Goal: Task Accomplishment & Management: Use online tool/utility

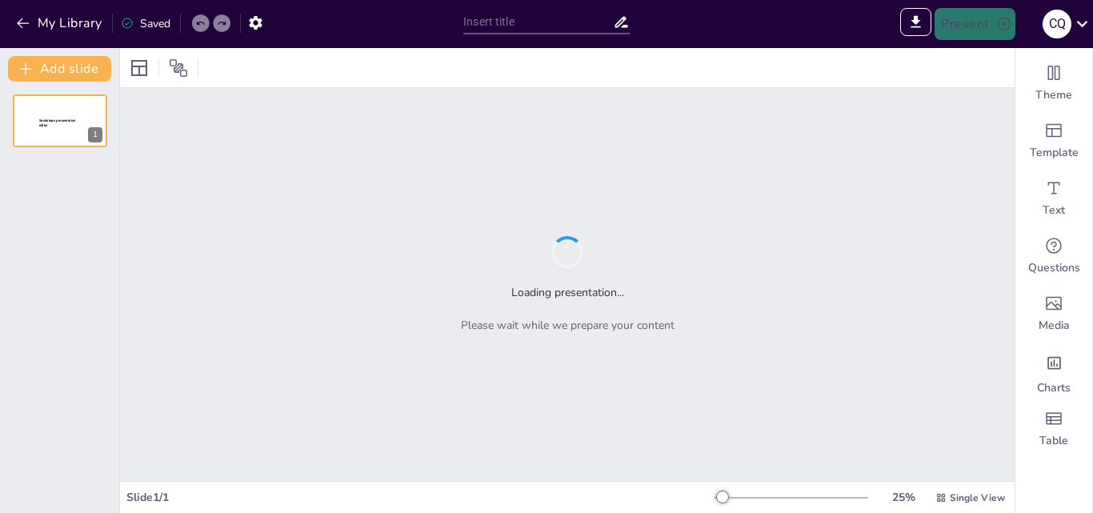
type input "Características y Beneficios de la Escucha Activa en el Ámbito Profesional"
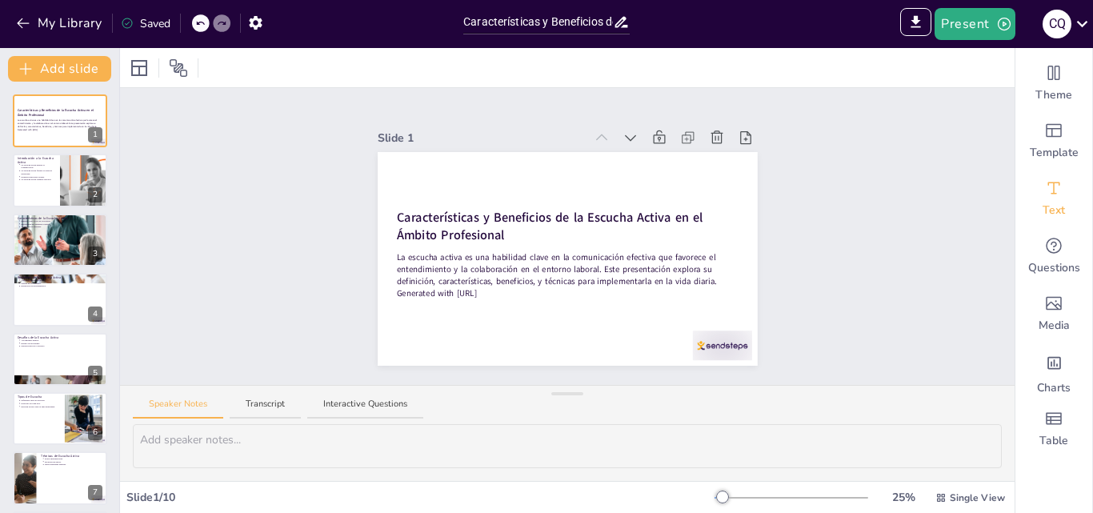
drag, startPoint x: 1042, startPoint y: 223, endPoint x: 1046, endPoint y: 210, distance: 14.2
click at [1044, 221] on div "Text" at bounding box center [1053, 199] width 77 height 58
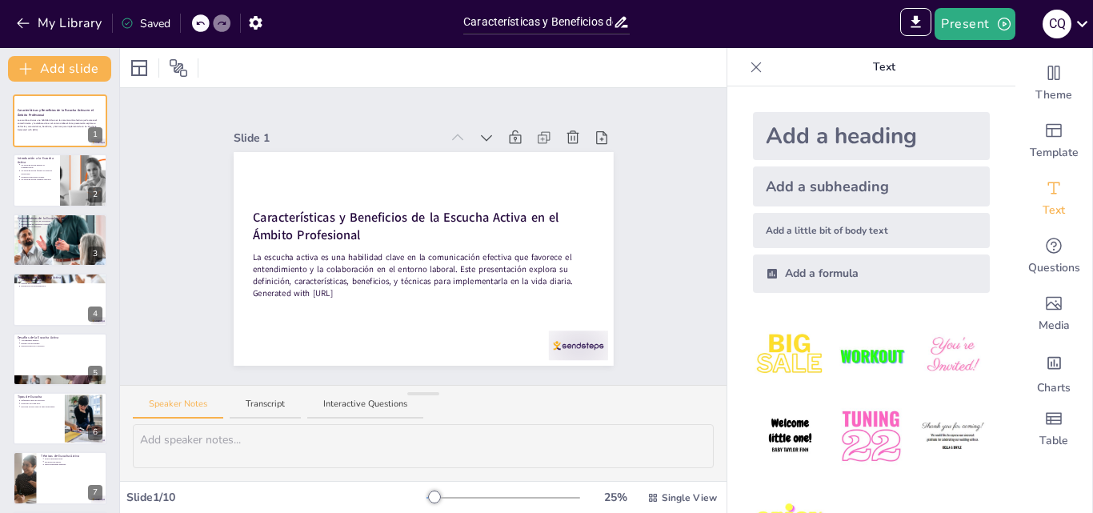
click at [782, 354] on img at bounding box center [790, 355] width 74 height 74
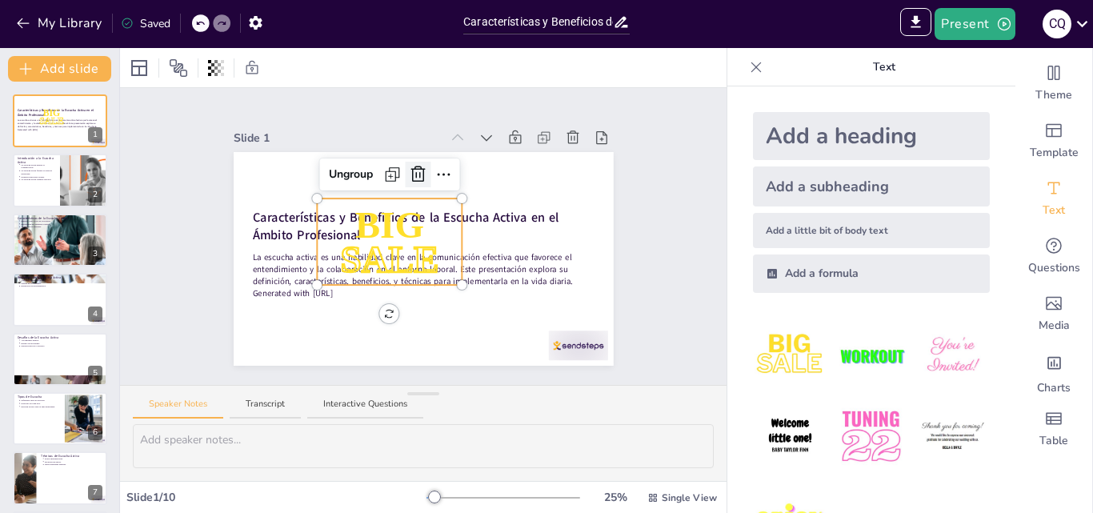
click at [408, 173] on icon at bounding box center [417, 174] width 19 height 19
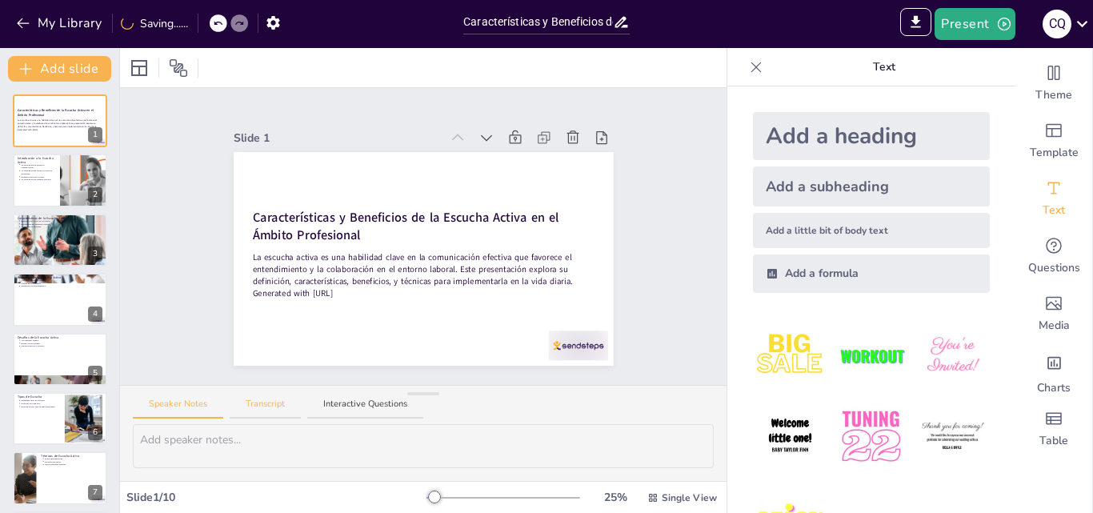
click at [252, 406] on button "Transcript" at bounding box center [265, 409] width 71 height 22
click at [362, 406] on button "Interactive Questions" at bounding box center [365, 409] width 116 height 22
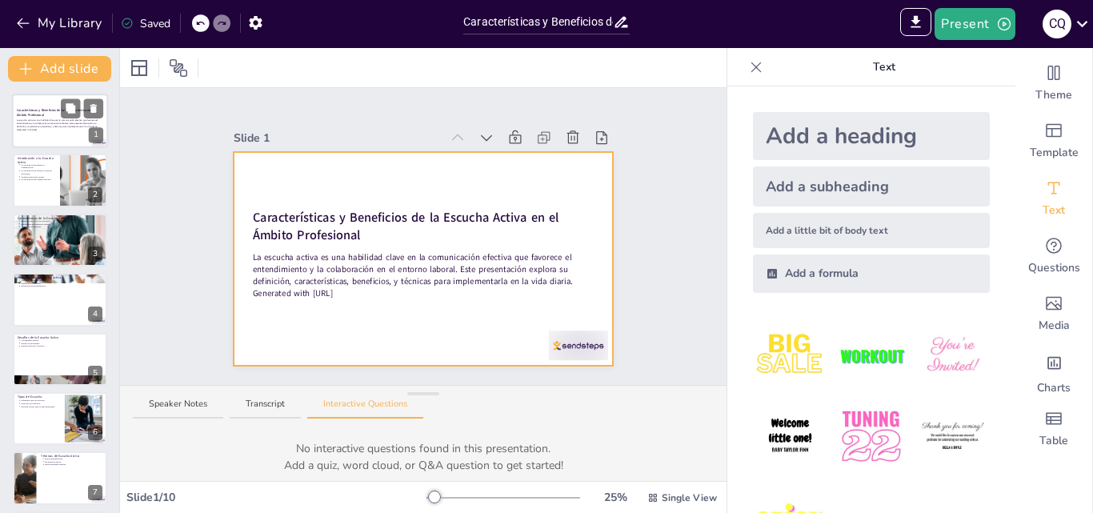
click at [70, 130] on p "Generated with [URL]" at bounding box center [60, 129] width 86 height 3
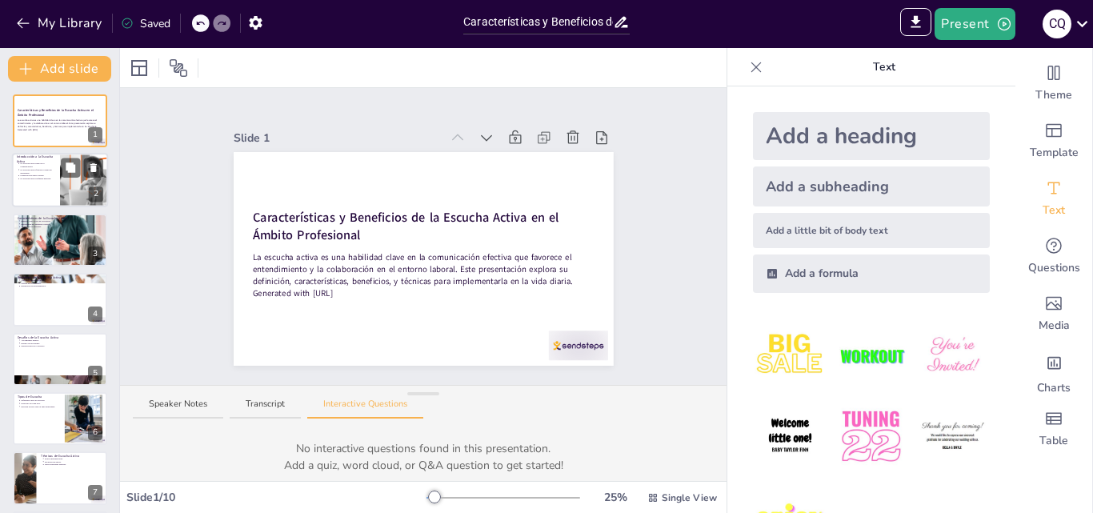
click at [58, 183] on div at bounding box center [60, 181] width 96 height 54
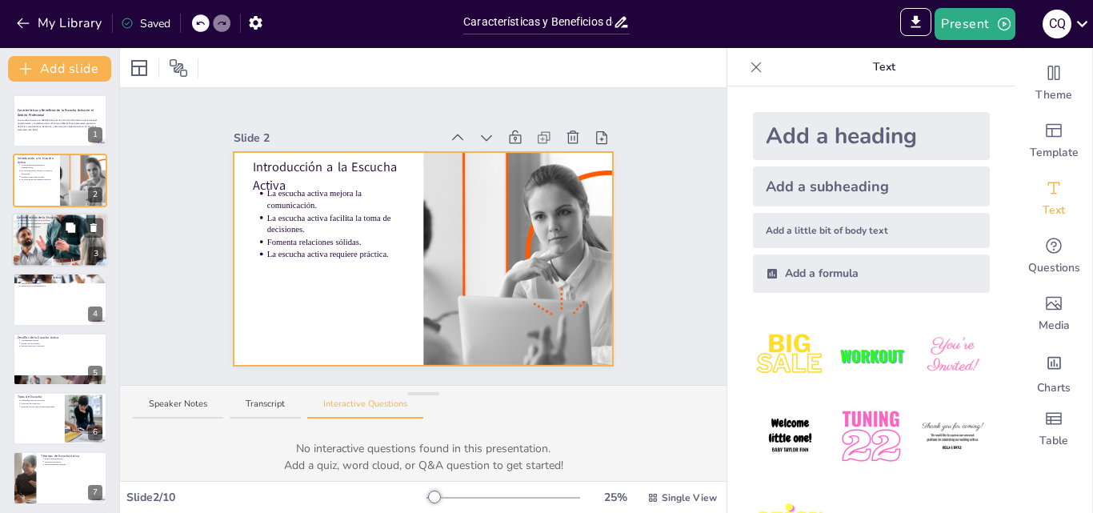
click at [55, 262] on div at bounding box center [60, 239] width 96 height 115
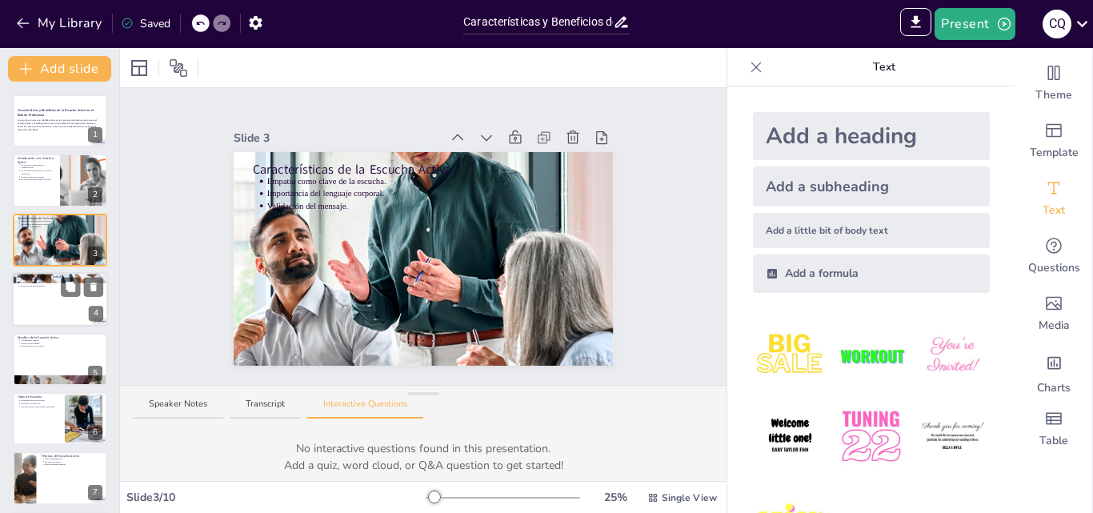
click at [49, 307] on div at bounding box center [60, 299] width 96 height 54
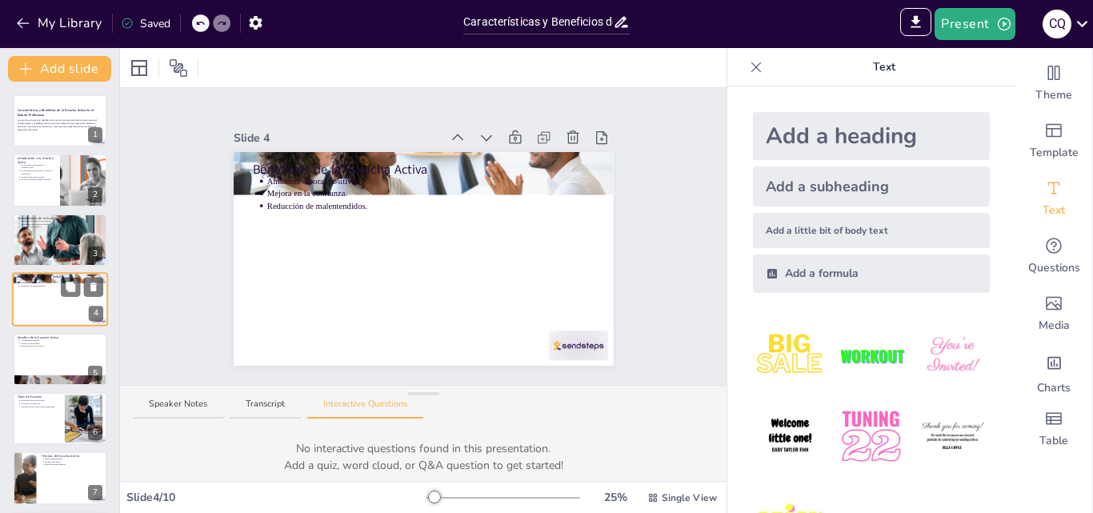
scroll to position [2, 0]
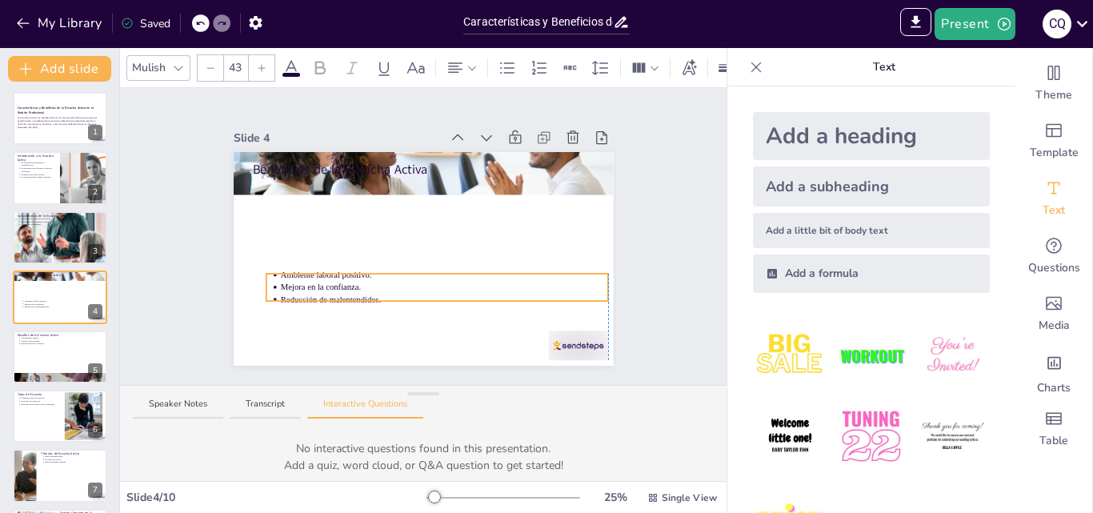
drag, startPoint x: 495, startPoint y: 187, endPoint x: 504, endPoint y: 281, distance: 94.0
click at [504, 282] on p "Mejora en la confianza." at bounding box center [444, 288] width 327 height 12
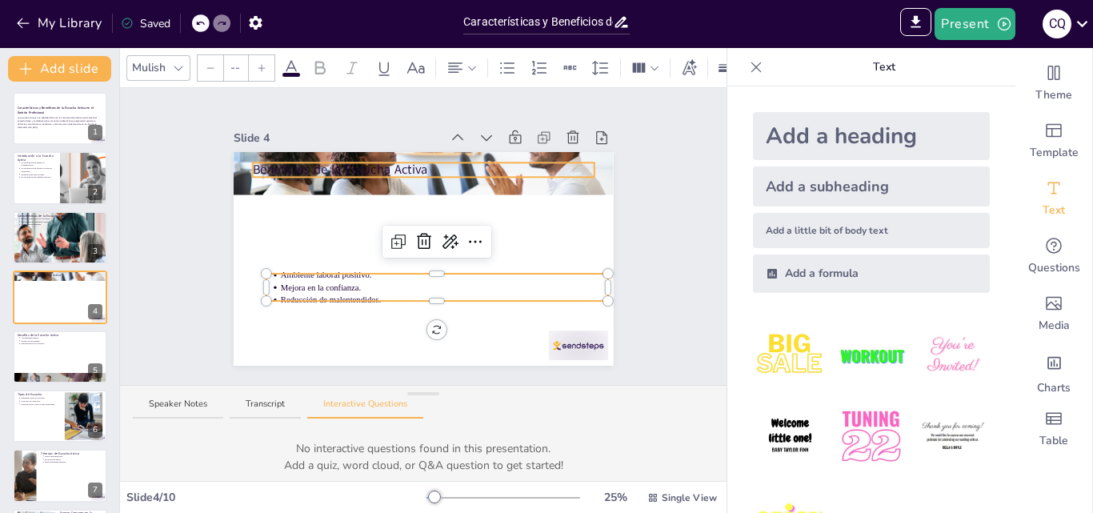
type input "64"
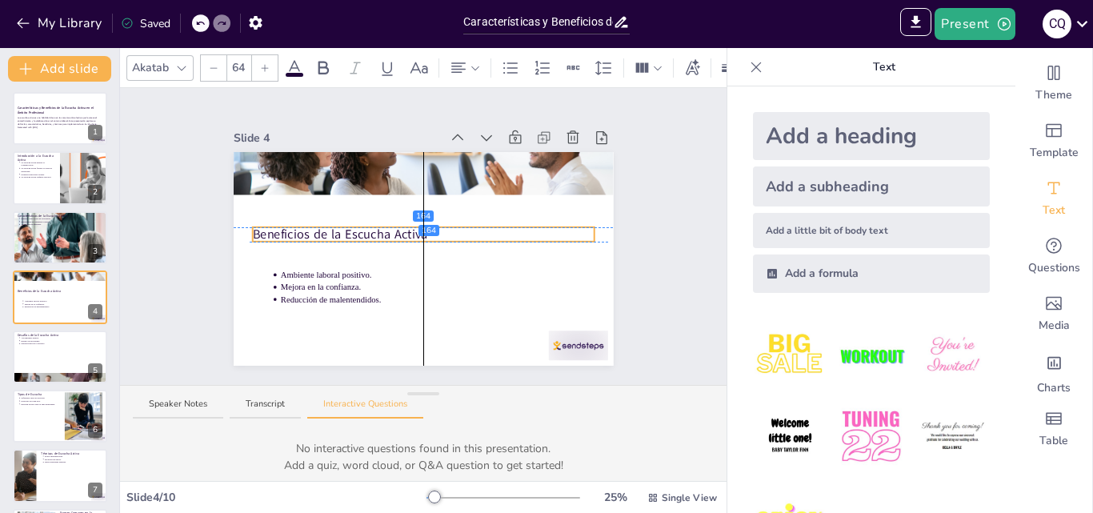
drag, startPoint x: 390, startPoint y: 156, endPoint x: 387, endPoint y: 221, distance: 64.8
click at [387, 226] on p "Beneficios de la Escucha Activa" at bounding box center [423, 235] width 342 height 18
click at [381, 179] on div at bounding box center [423, 195] width 109 height 32
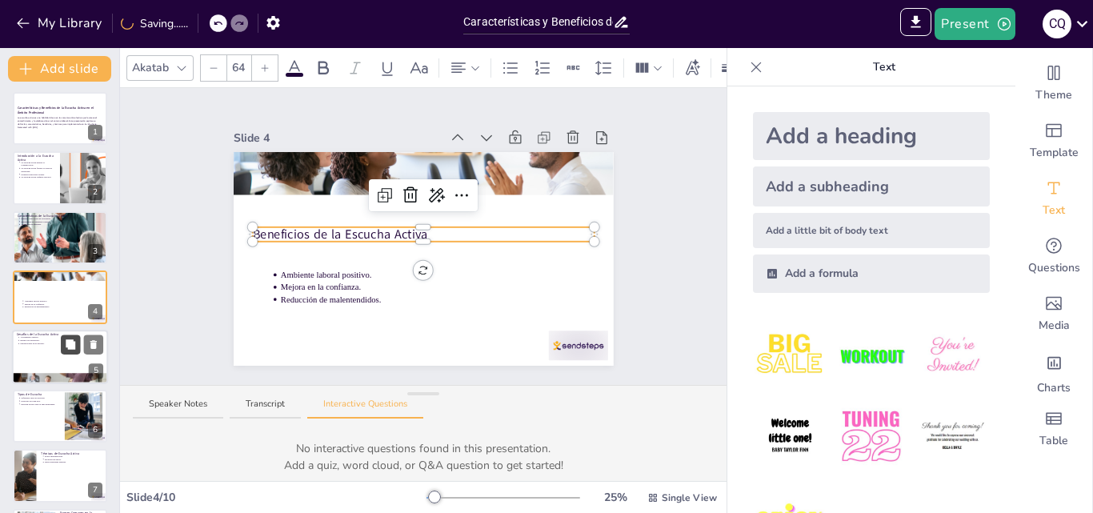
click at [76, 350] on button at bounding box center [70, 343] width 19 height 19
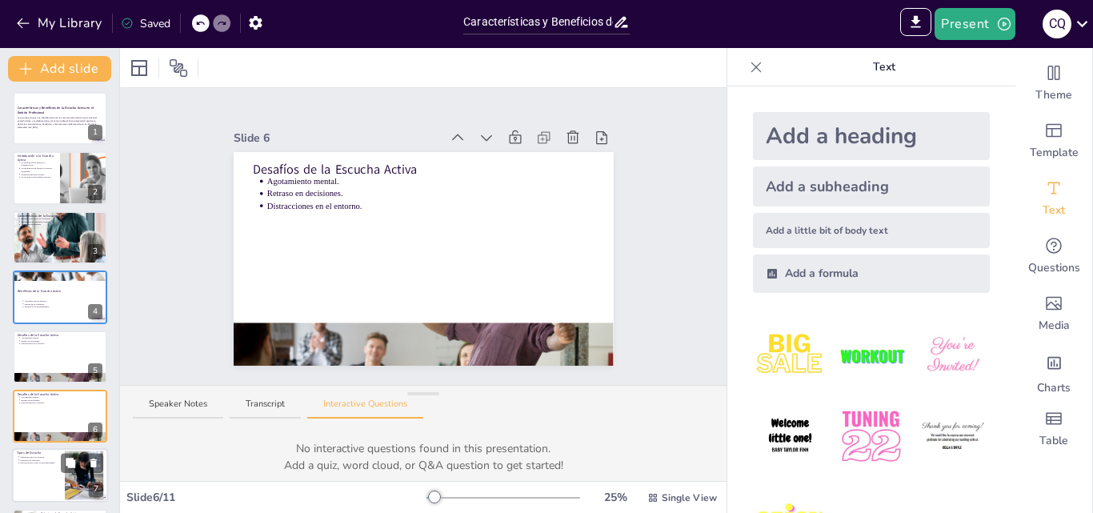
scroll to position [122, 0]
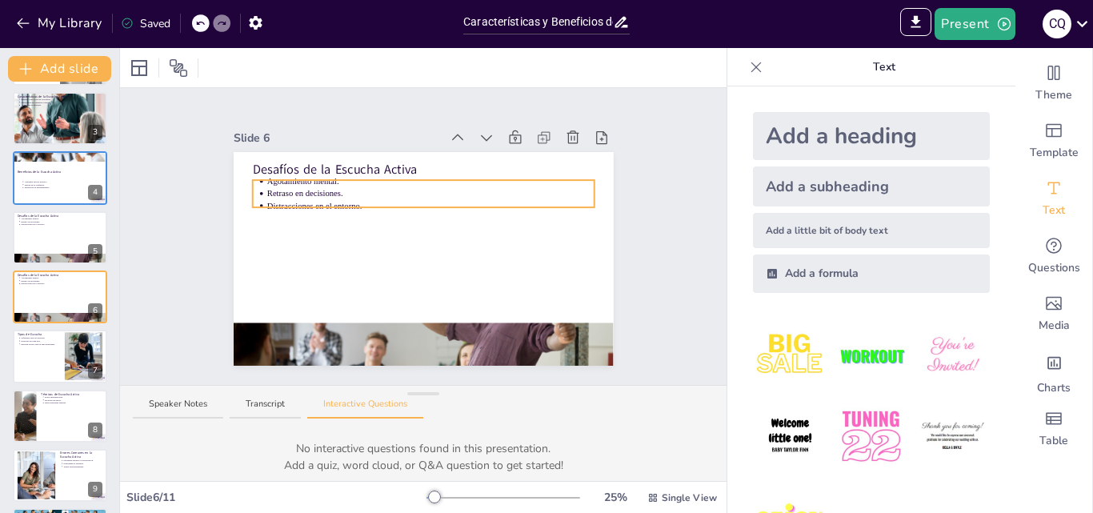
click at [372, 191] on p "Retraso en decisiones." at bounding box center [429, 194] width 327 height 12
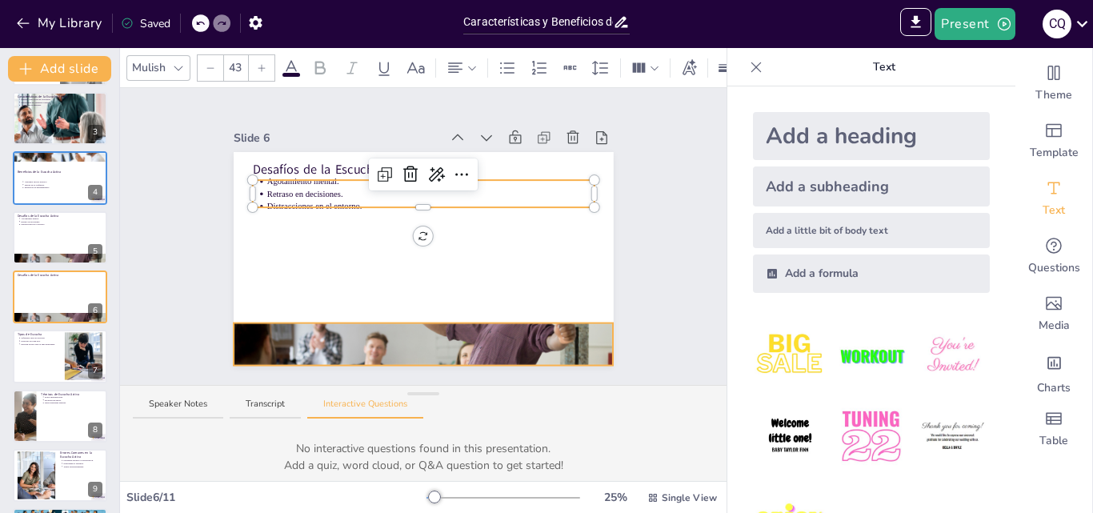
click at [368, 318] on div "Desafíos de la Escucha Activa Agotamiento mental. Retraso en decisiones. Distra…" at bounding box center [424, 259] width 380 height 214
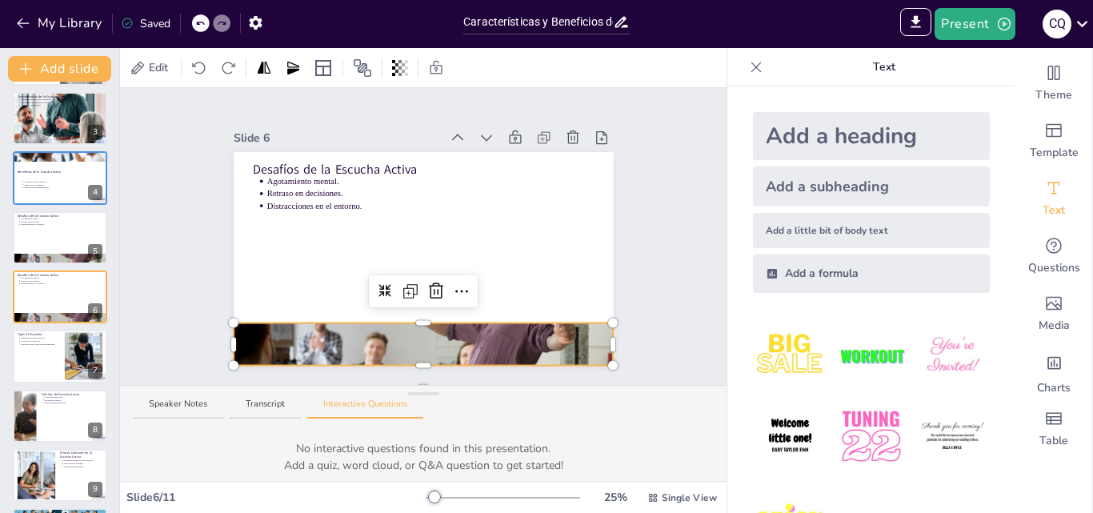
click at [408, 323] on div at bounding box center [424, 326] width 380 height 6
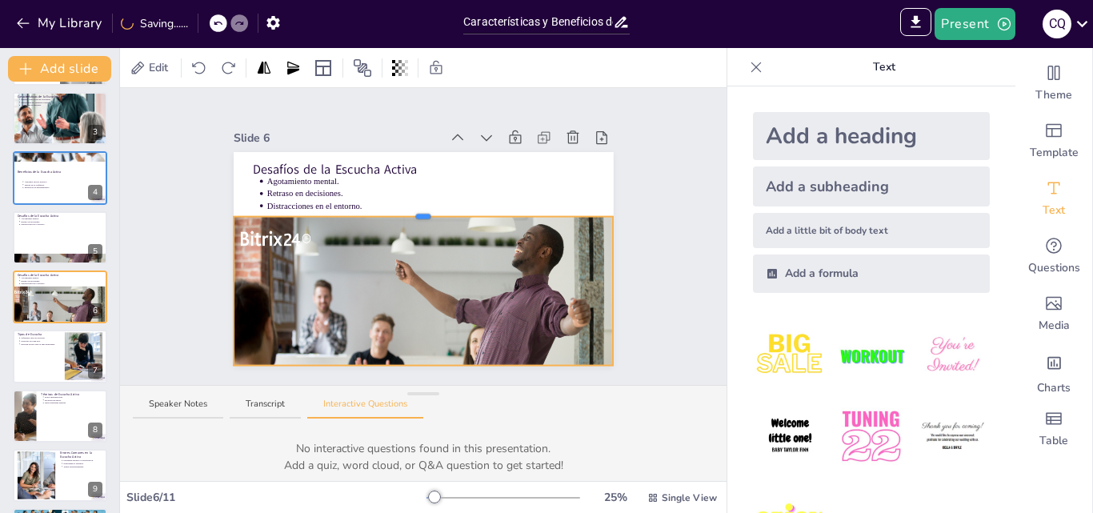
drag, startPoint x: 411, startPoint y: 316, endPoint x: 424, endPoint y: 210, distance: 107.2
click at [424, 210] on div "Desafíos de la Escucha Activa Agotamiento mental. Retraso en decisiones. Distra…" at bounding box center [424, 259] width 380 height 214
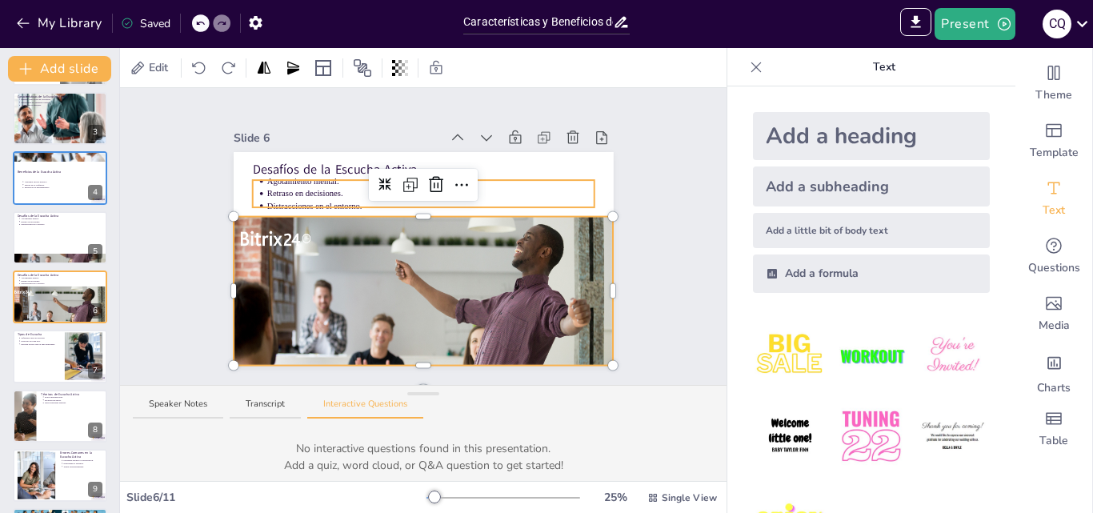
click at [525, 198] on div "Desafíos de la Escucha Activa Agotamiento mental. Retraso en decisiones. Distra…" at bounding box center [424, 259] width 380 height 214
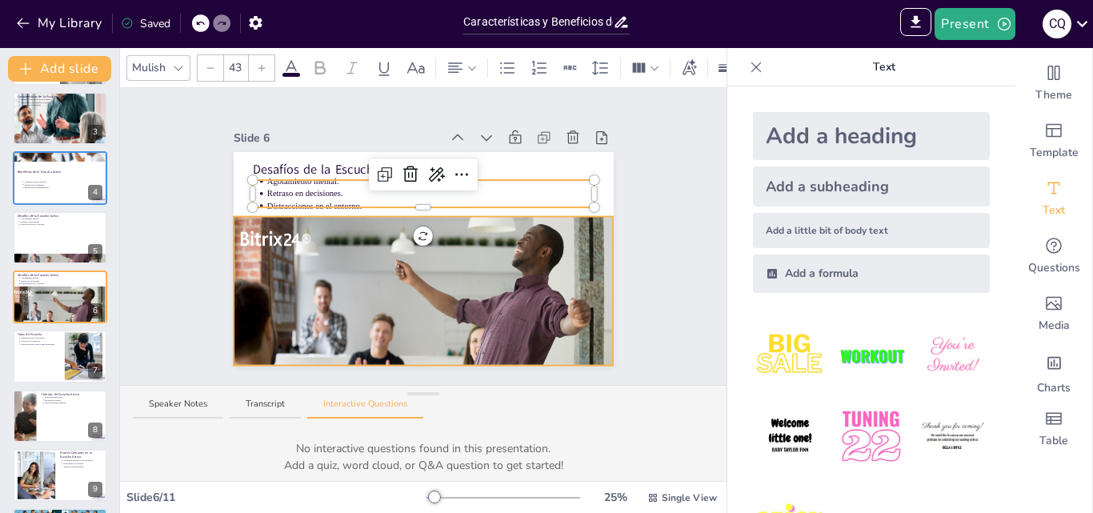
click at [498, 249] on div at bounding box center [432, 328] width 396 height 222
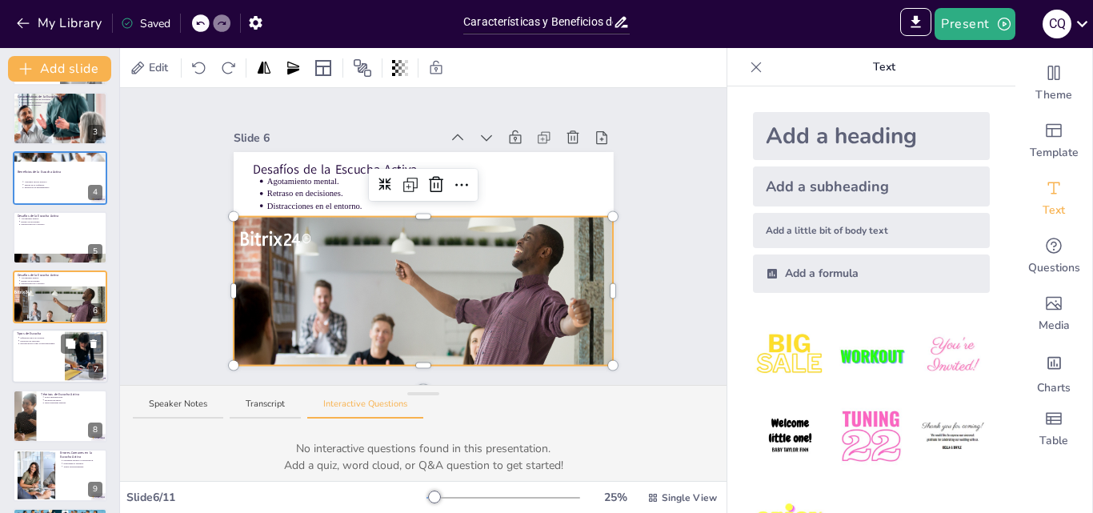
click at [82, 356] on div at bounding box center [84, 356] width 78 height 49
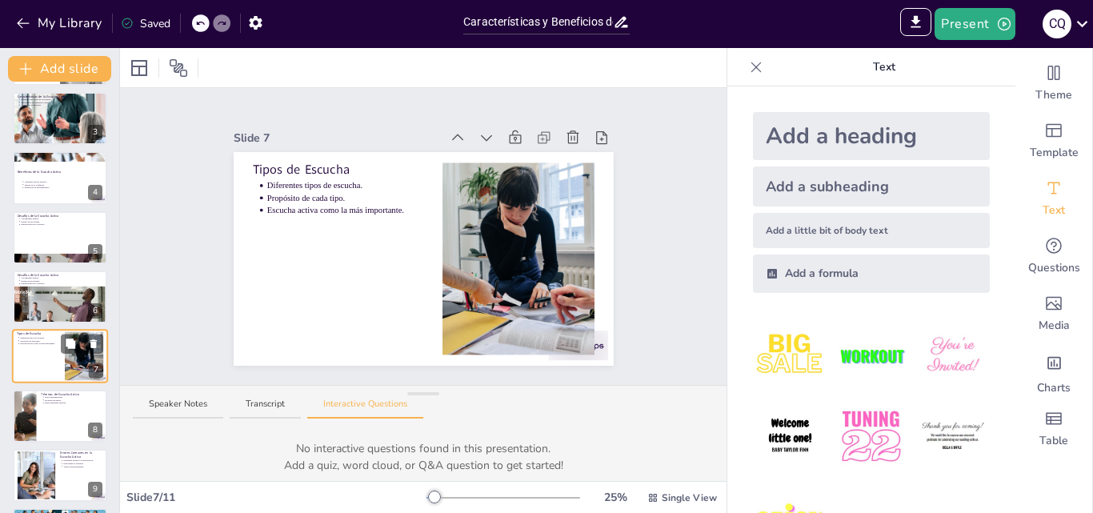
scroll to position [181, 0]
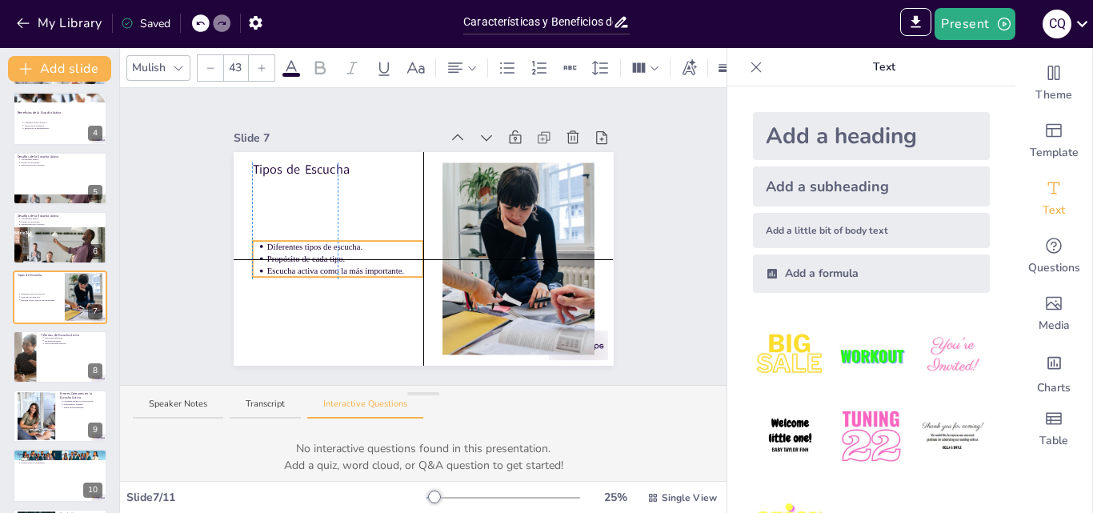
drag, startPoint x: 325, startPoint y: 195, endPoint x: 329, endPoint y: 258, distance: 63.3
click at [329, 258] on p "Propósito de cada tipo." at bounding box center [344, 259] width 157 height 12
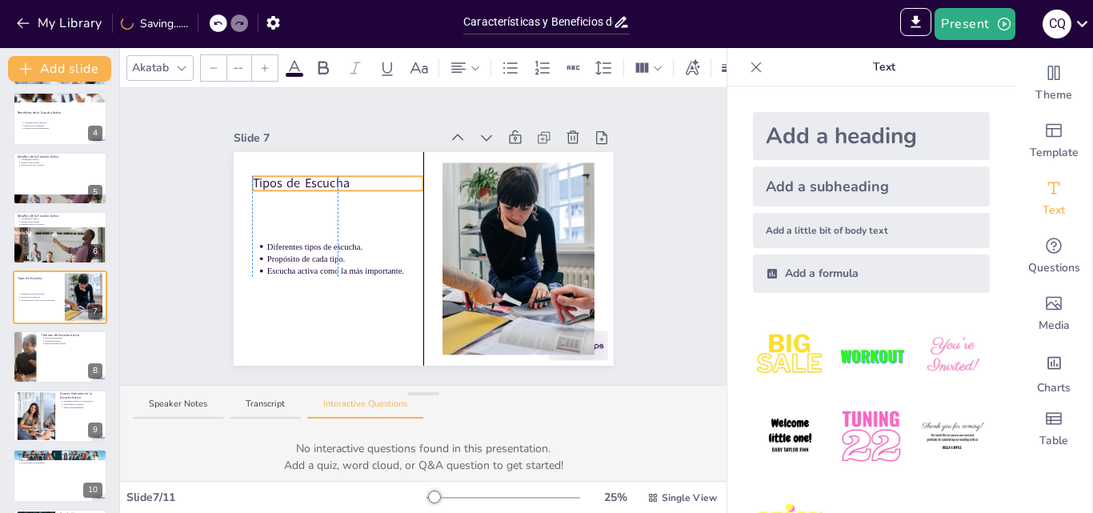
type input "64"
drag, startPoint x: 280, startPoint y: 166, endPoint x: 310, endPoint y: 511, distance: 346.9
click at [281, 206] on p "Tipos de Escucha" at bounding box center [337, 199] width 171 height 18
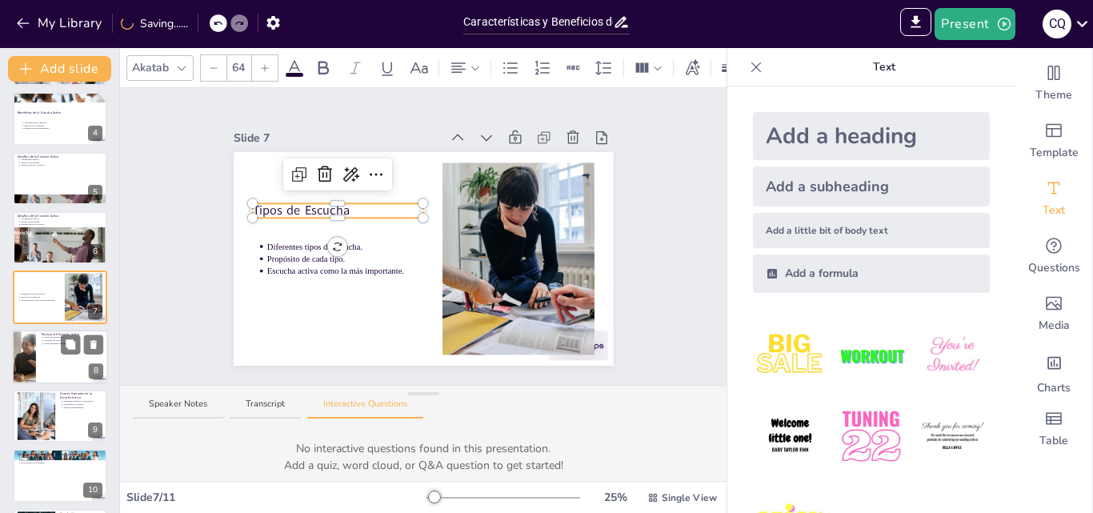
click at [79, 373] on div at bounding box center [60, 357] width 96 height 54
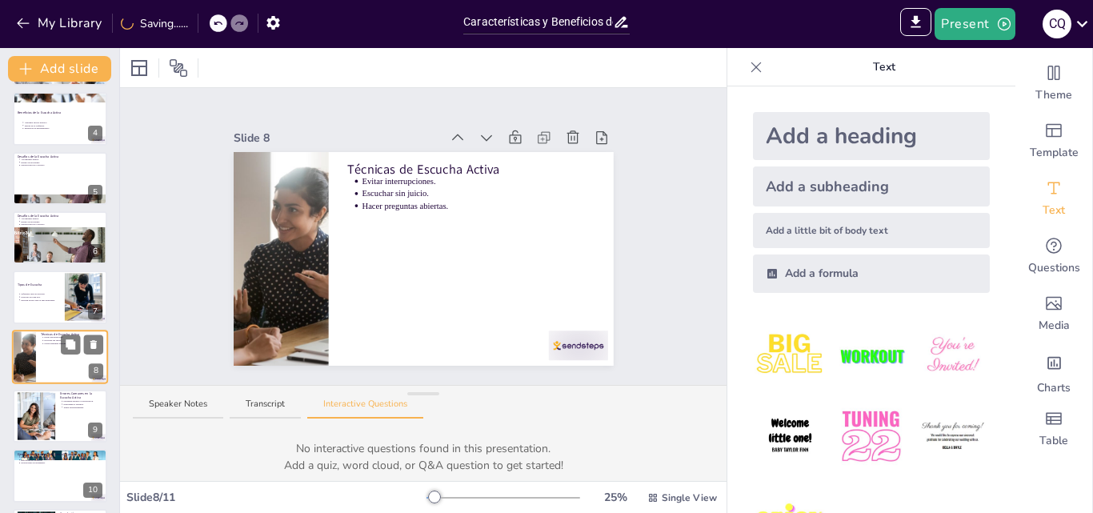
scroll to position [240, 0]
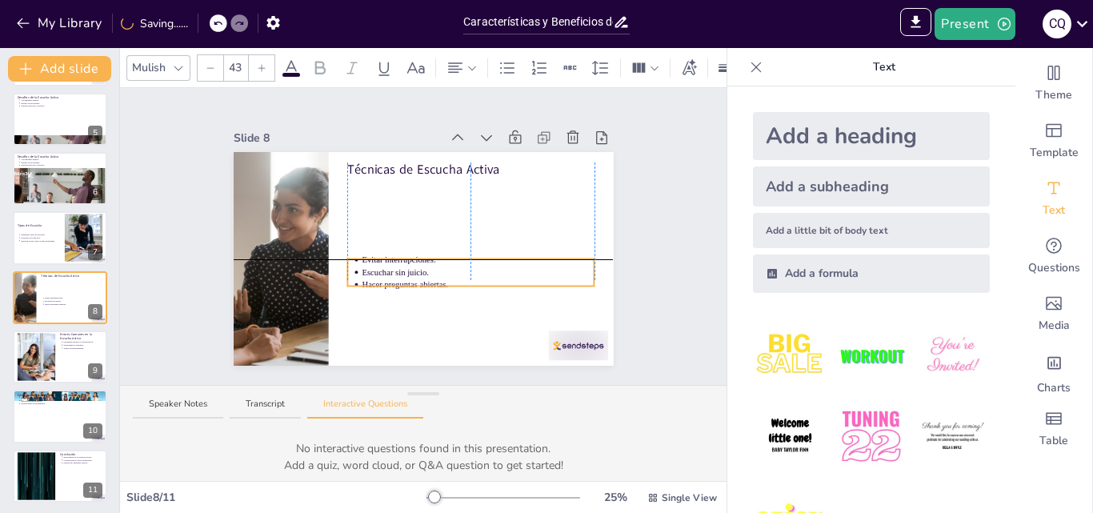
drag, startPoint x: 379, startPoint y: 191, endPoint x: 381, endPoint y: 264, distance: 72.8
click at [381, 266] on p "Escuchar sin juicio." at bounding box center [478, 272] width 232 height 12
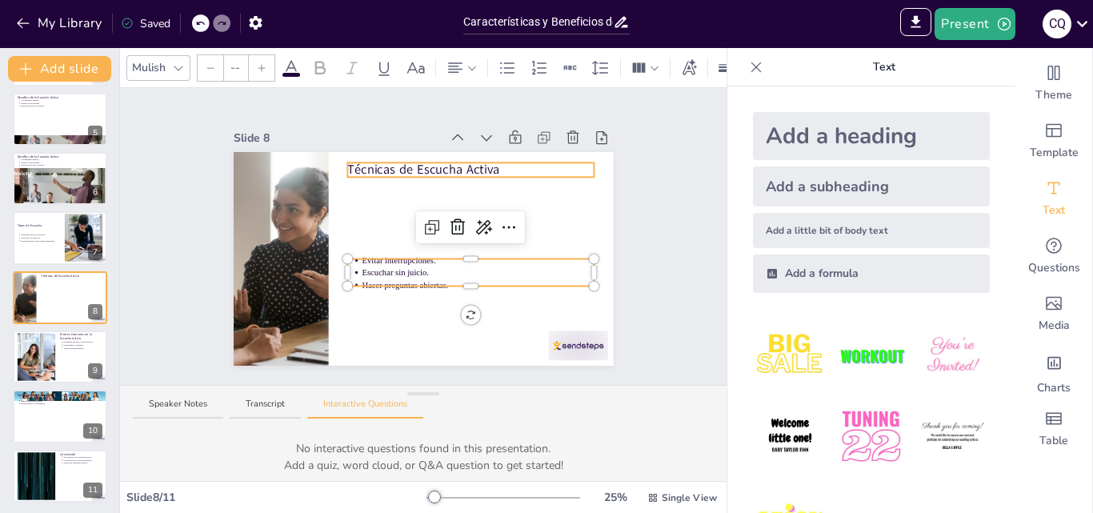
type input "64"
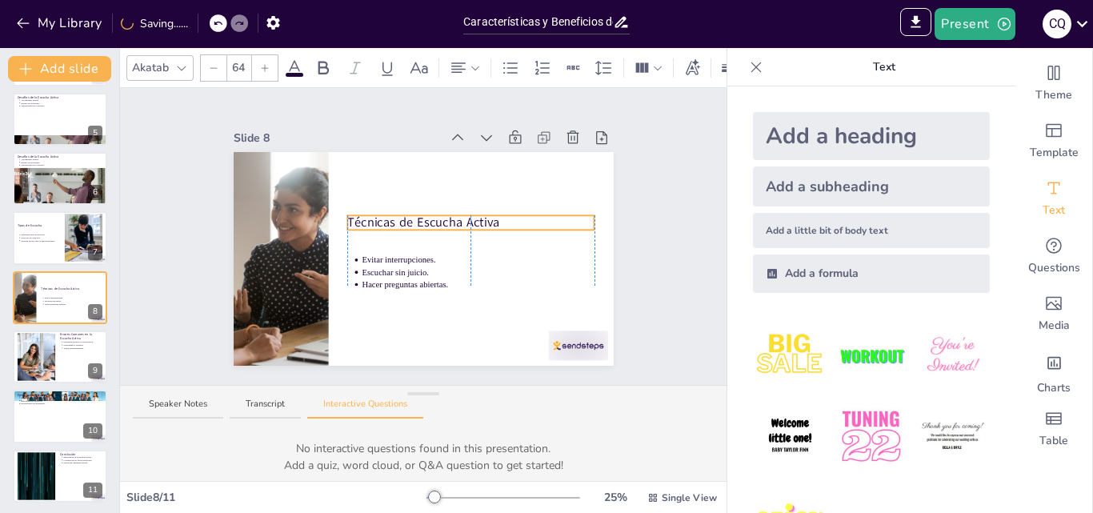
drag, startPoint x: 402, startPoint y: 166, endPoint x: 402, endPoint y: 222, distance: 56.8
click at [402, 222] on p "Técnicas de Escucha Activa" at bounding box center [470, 223] width 247 height 18
click at [45, 356] on div at bounding box center [35, 357] width 73 height 49
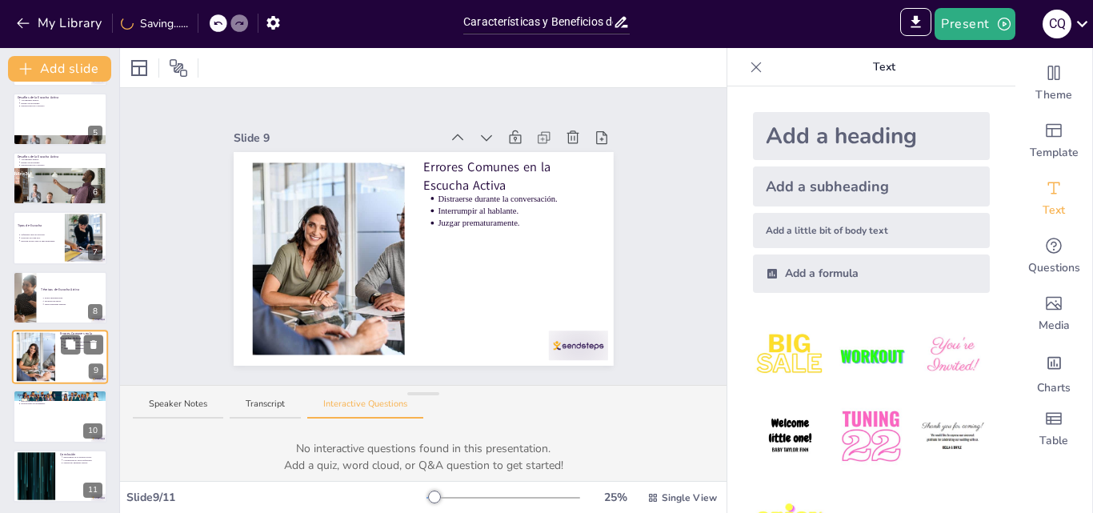
scroll to position [242, 0]
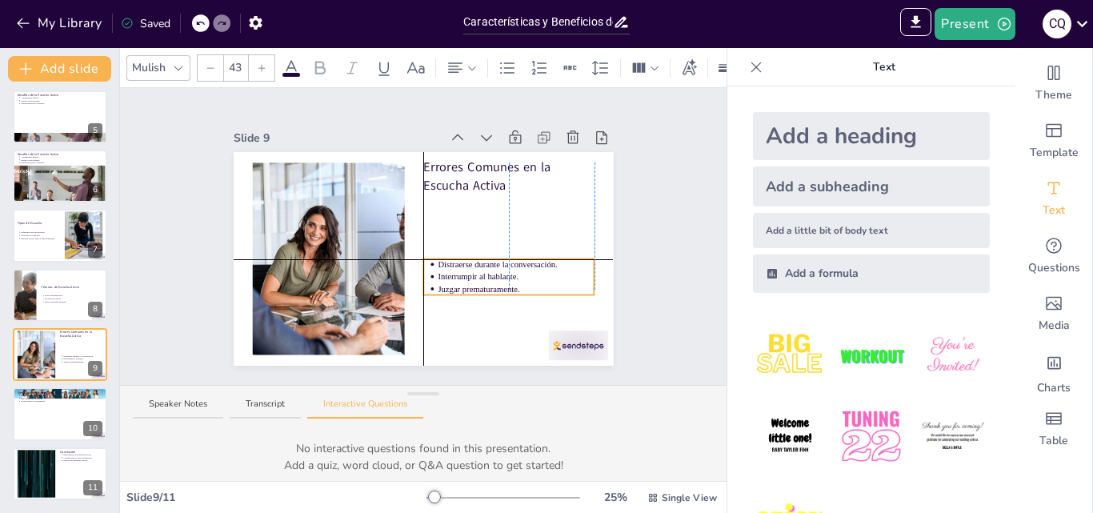
drag, startPoint x: 443, startPoint y: 207, endPoint x: 445, endPoint y: 268, distance: 60.8
click at [445, 270] on p "Interrumpir al hablante." at bounding box center [516, 276] width 157 height 12
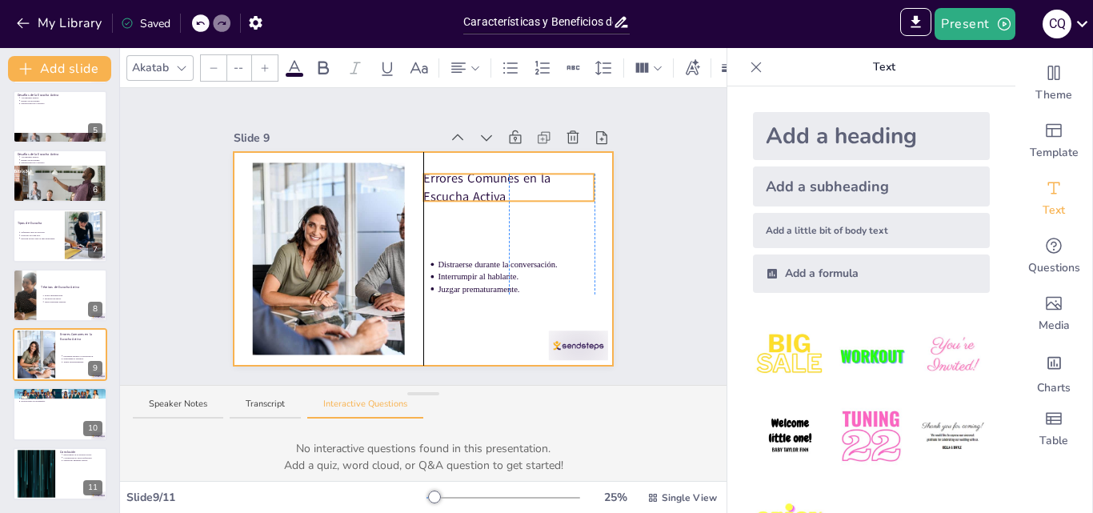
type input "64"
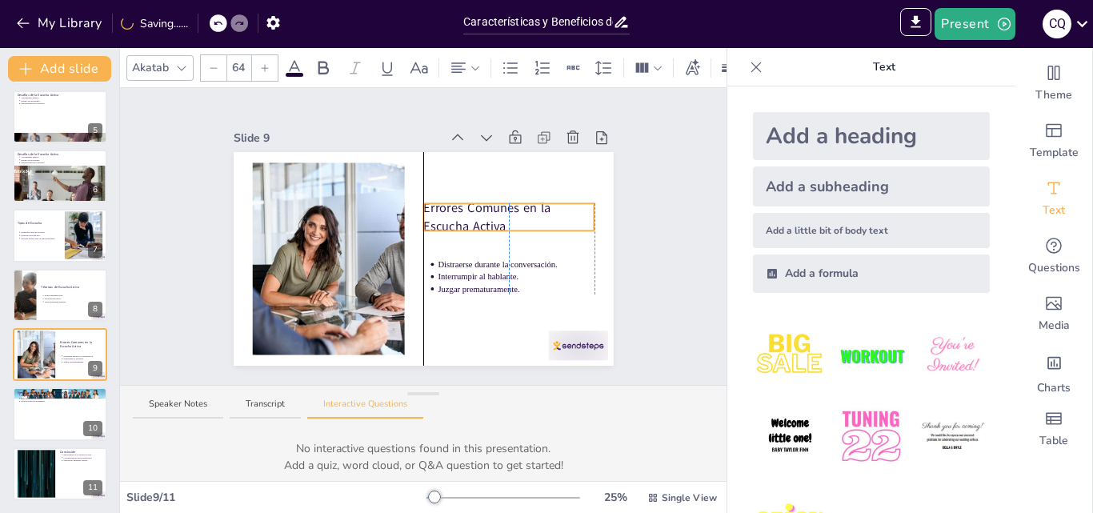
drag, startPoint x: 434, startPoint y: 206, endPoint x: 434, endPoint y: 223, distance: 17.6
click at [434, 223] on p "Errores Comunes en la Escucha Activa" at bounding box center [508, 216] width 171 height 35
click at [54, 419] on div at bounding box center [60, 414] width 96 height 54
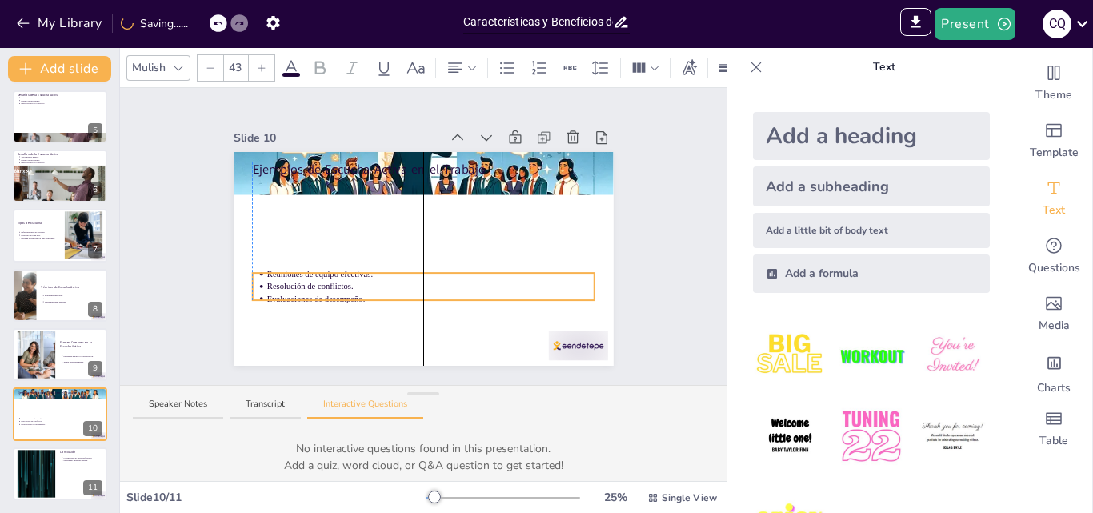
drag, startPoint x: 333, startPoint y: 188, endPoint x: 331, endPoint y: 281, distance: 92.8
click at [331, 281] on p "Resolución de conflictos." at bounding box center [429, 287] width 327 height 12
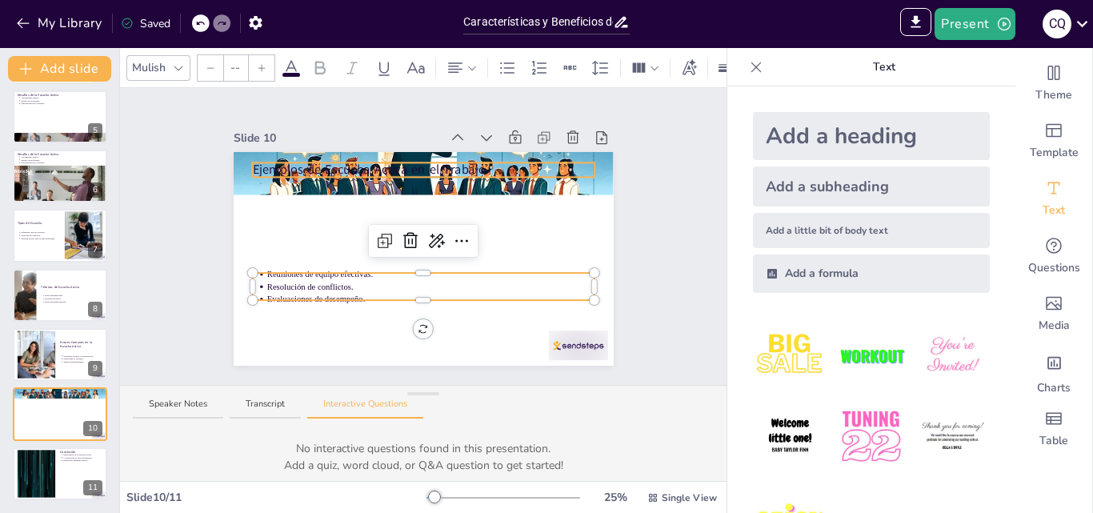
type input "64"
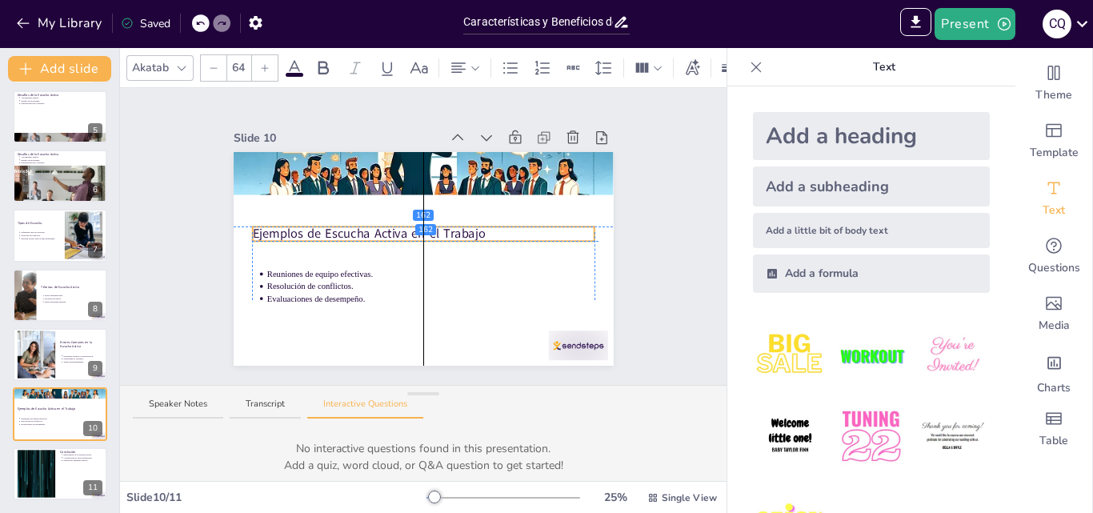
drag, startPoint x: 304, startPoint y: 168, endPoint x: 308, endPoint y: 238, distance: 69.7
click at [308, 152] on div "Ejemplos de Escucha Activa en el Trabajo Reuniones de equipo efectivas. Resoluc…" at bounding box center [424, 152] width 380 height 0
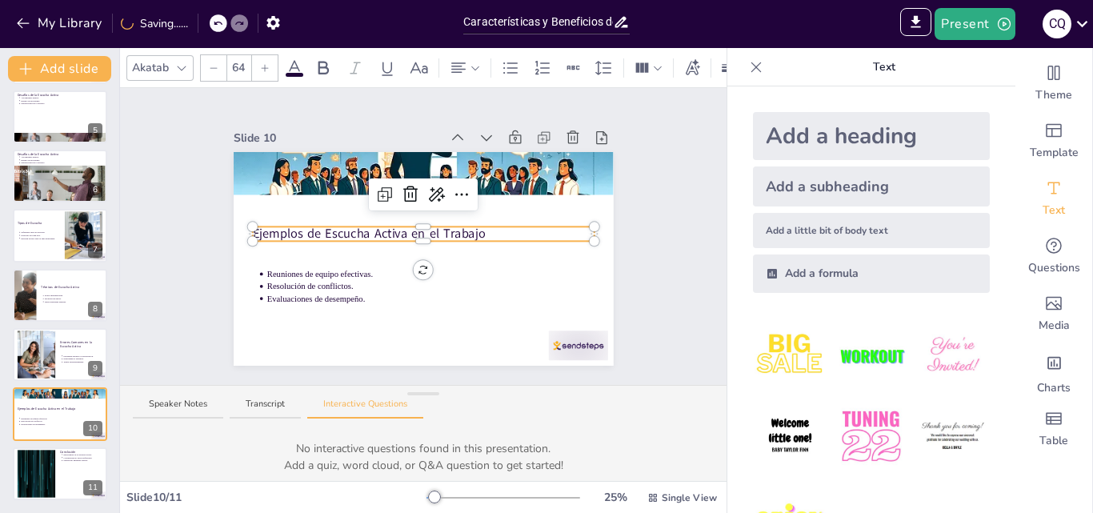
click at [454, 167] on div at bounding box center [424, 173] width 380 height 217
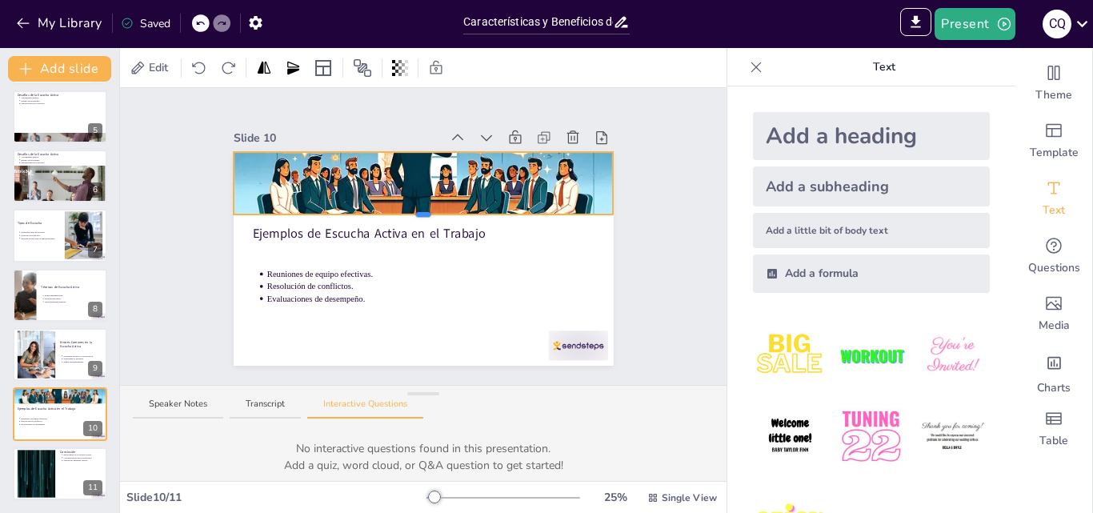
drag, startPoint x: 408, startPoint y: 190, endPoint x: 411, endPoint y: 214, distance: 24.2
click at [416, 214] on div at bounding box center [423, 214] width 14 height 5
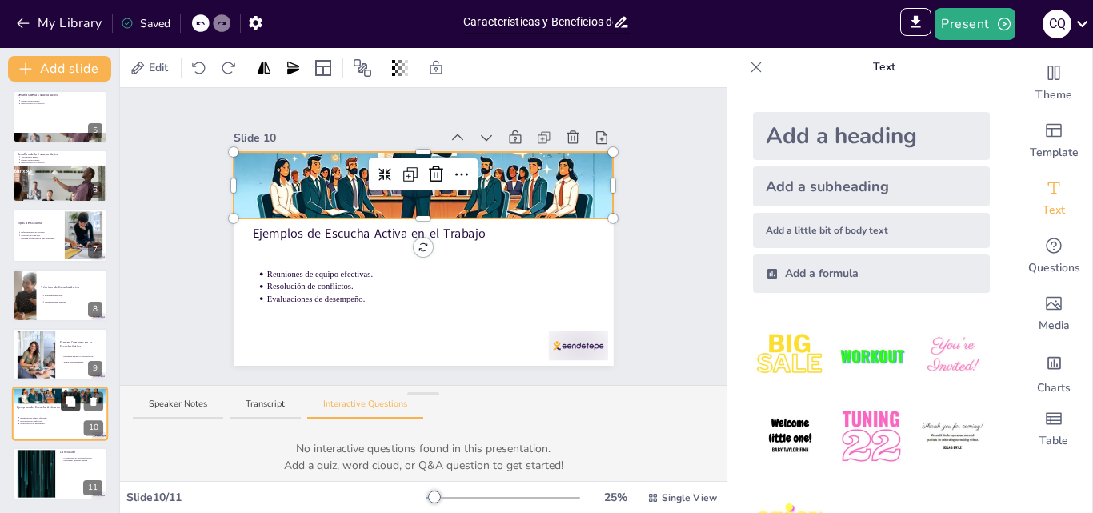
click at [62, 409] on button at bounding box center [70, 401] width 19 height 19
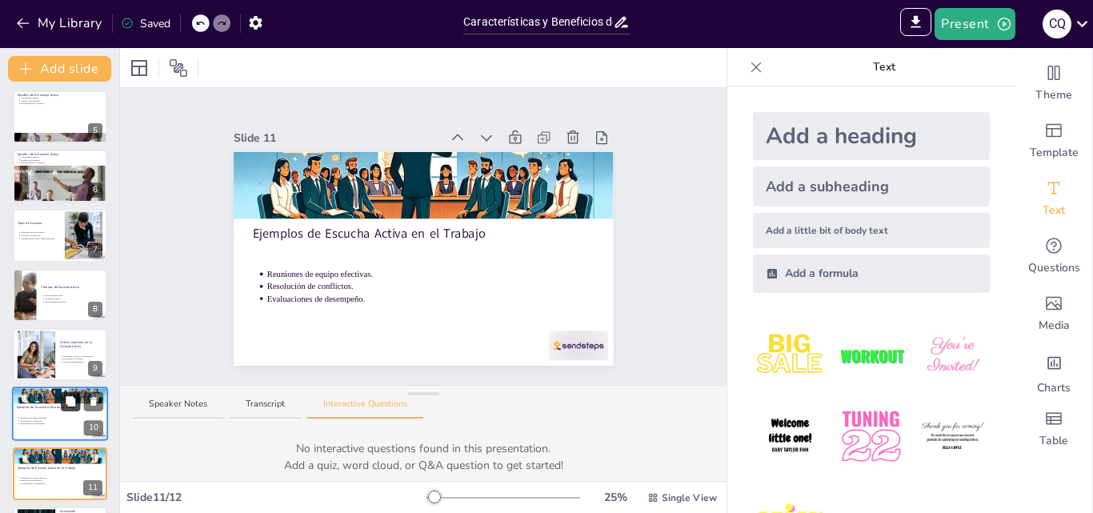
scroll to position [302, 0]
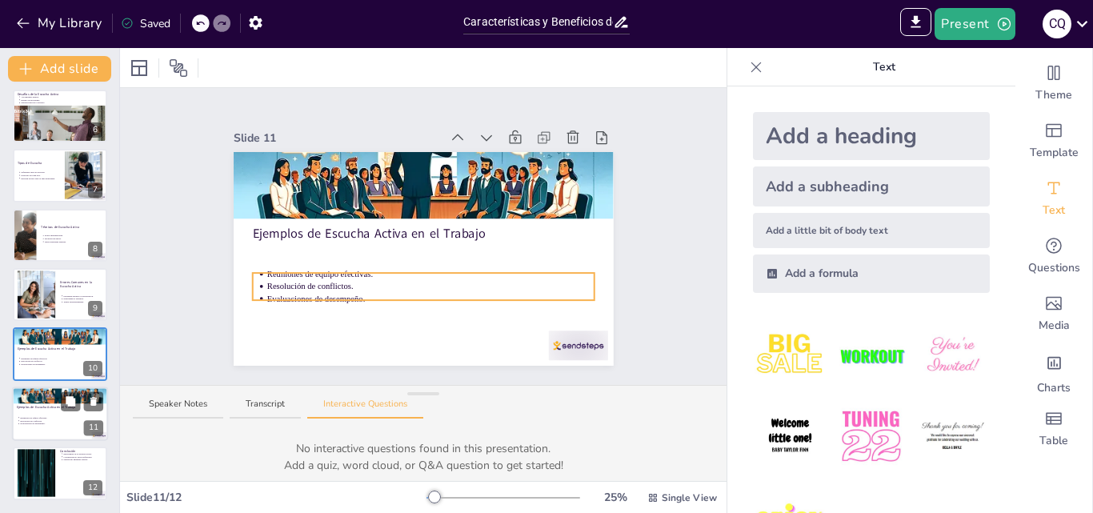
click at [45, 418] on p "Reuniones de equipo efectivas." at bounding box center [61, 417] width 83 height 3
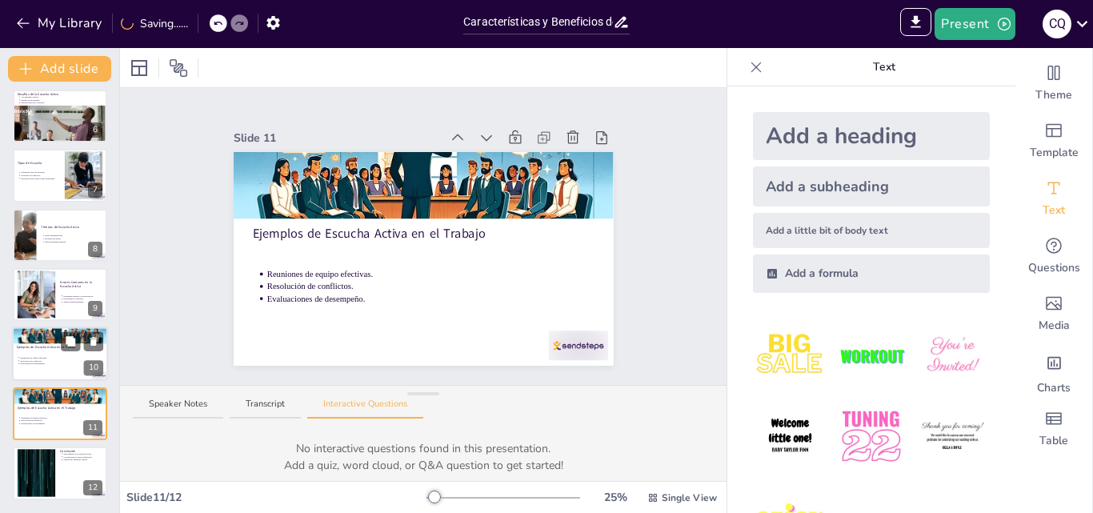
click at [64, 357] on p "Reuniones de equipo efectivas." at bounding box center [61, 358] width 83 height 3
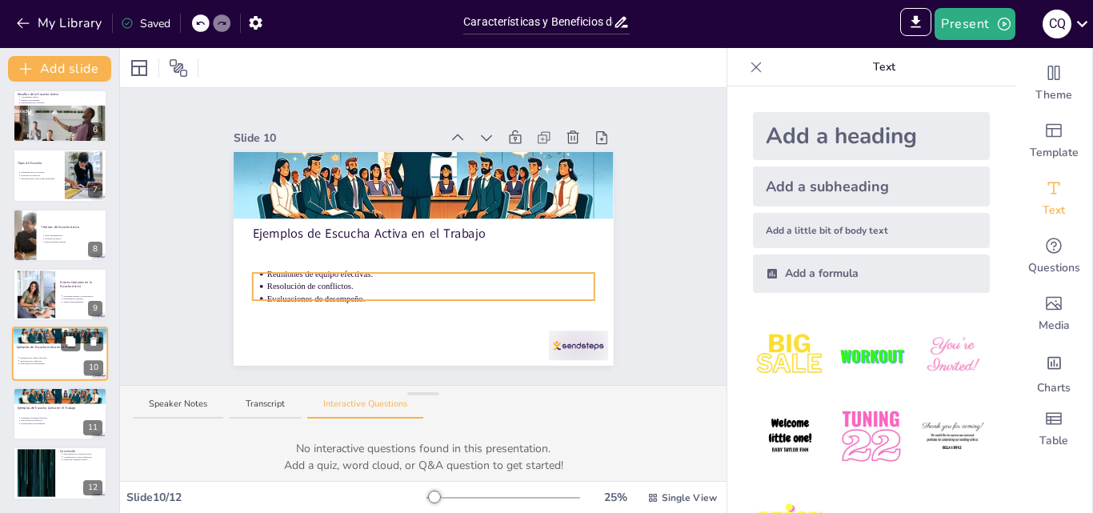
click at [51, 361] on p "Resolución de conflictos." at bounding box center [61, 360] width 83 height 3
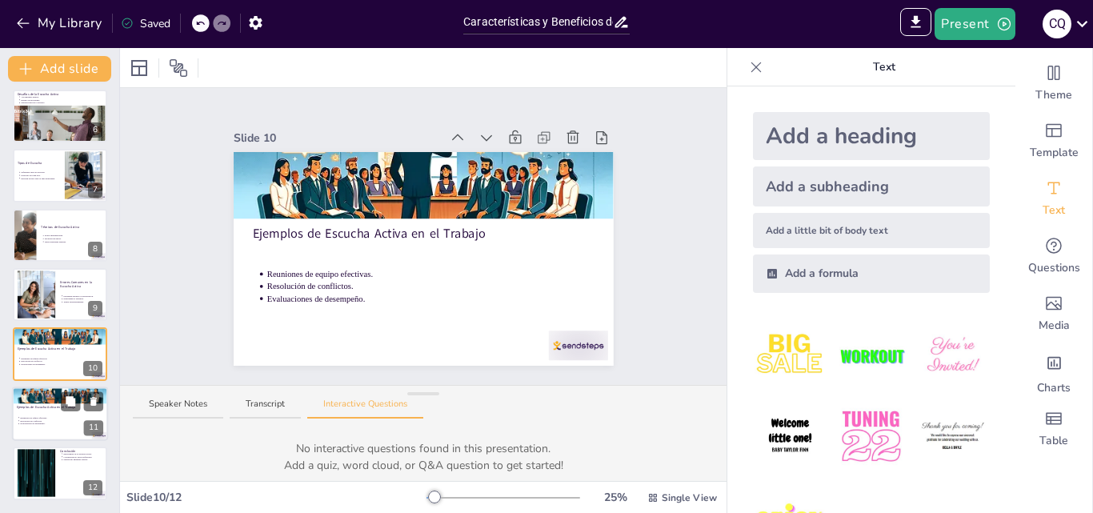
click at [57, 418] on p "Reuniones de equipo efectivas." at bounding box center [61, 417] width 83 height 3
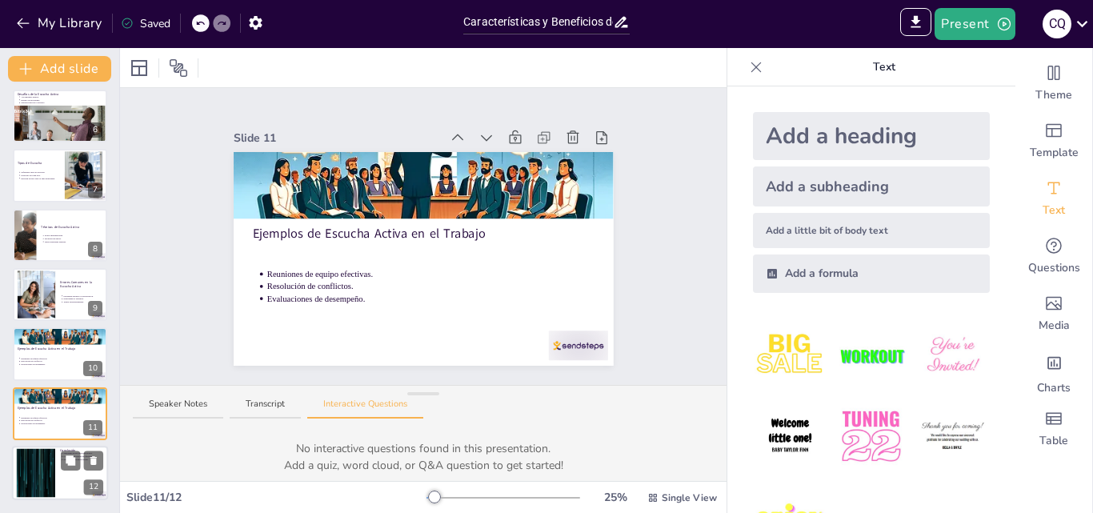
click at [27, 472] on div at bounding box center [36, 473] width 86 height 49
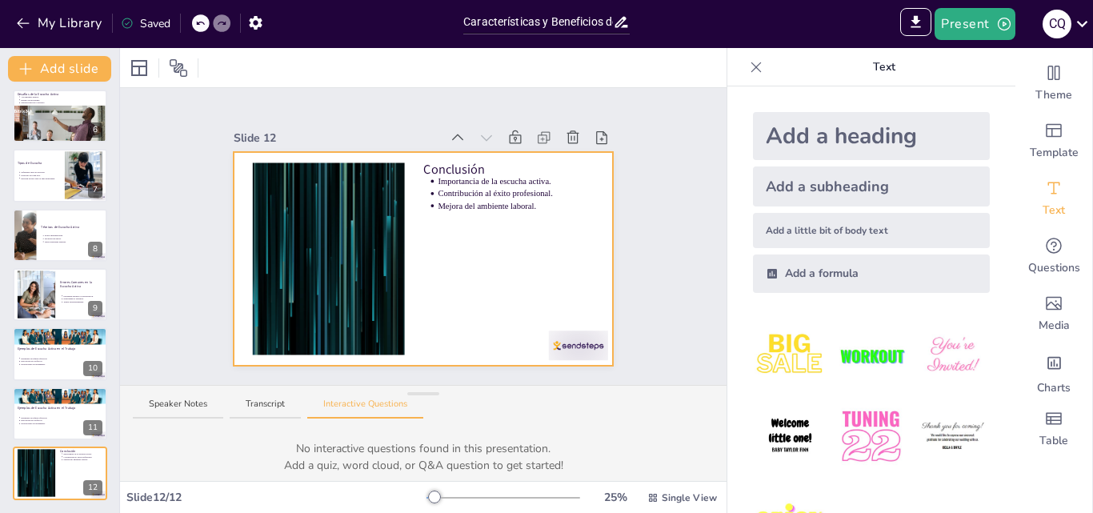
click at [462, 200] on div "Conclusión Importancia de la escucha activa. Contribución al éxito profesional.…" at bounding box center [424, 259] width 380 height 214
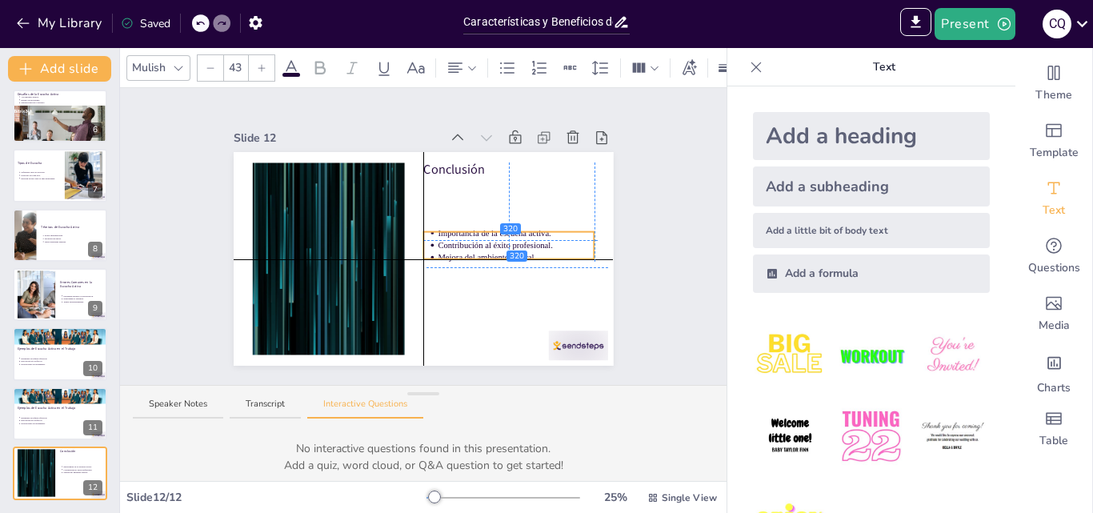
drag, startPoint x: 487, startPoint y: 198, endPoint x: 490, endPoint y: 253, distance: 55.3
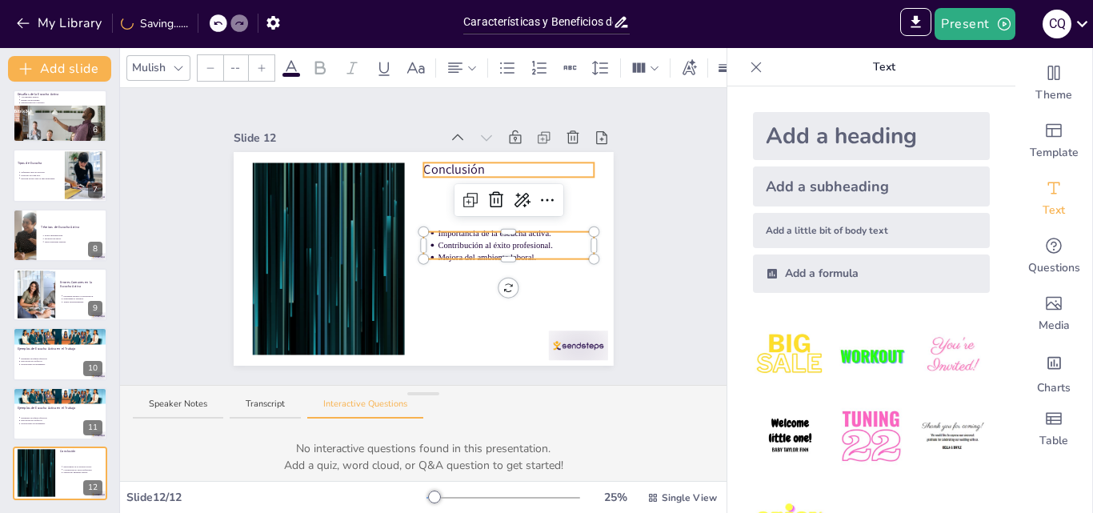
type input "64"
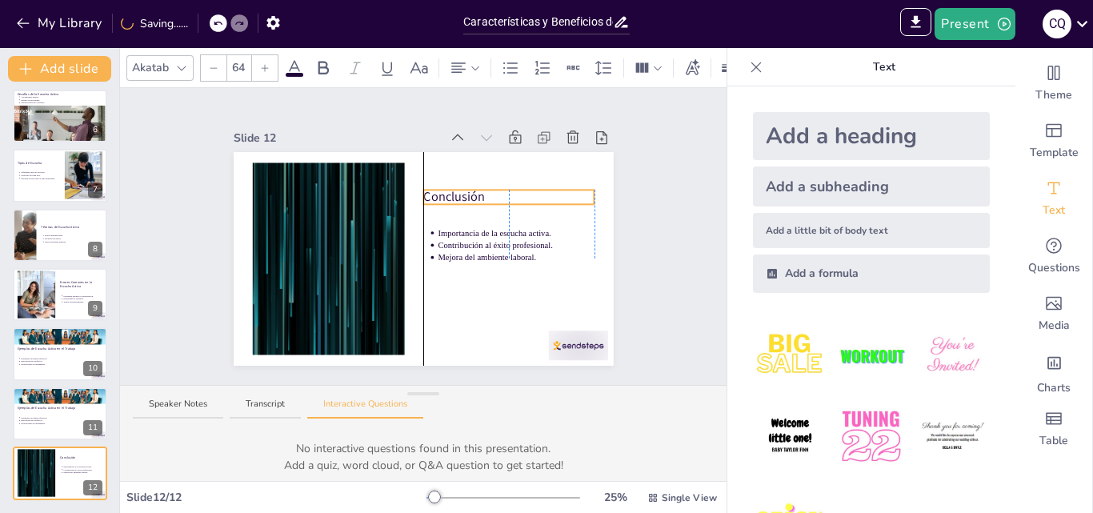
drag, startPoint x: 442, startPoint y: 158, endPoint x: 446, endPoint y: 187, distance: 29.0
click at [446, 188] on p "Conclusión" at bounding box center [508, 197] width 171 height 18
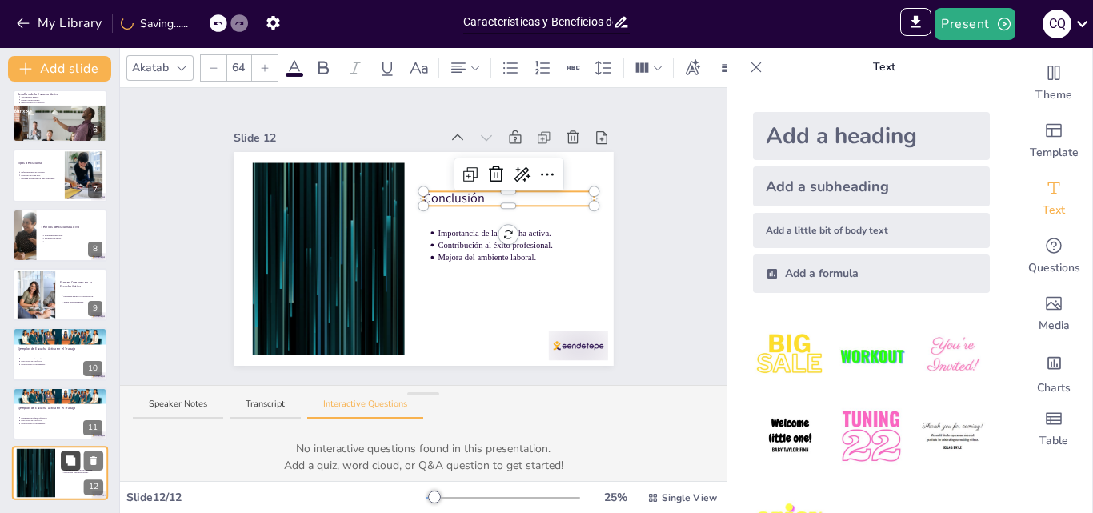
click at [66, 468] on button at bounding box center [70, 460] width 19 height 19
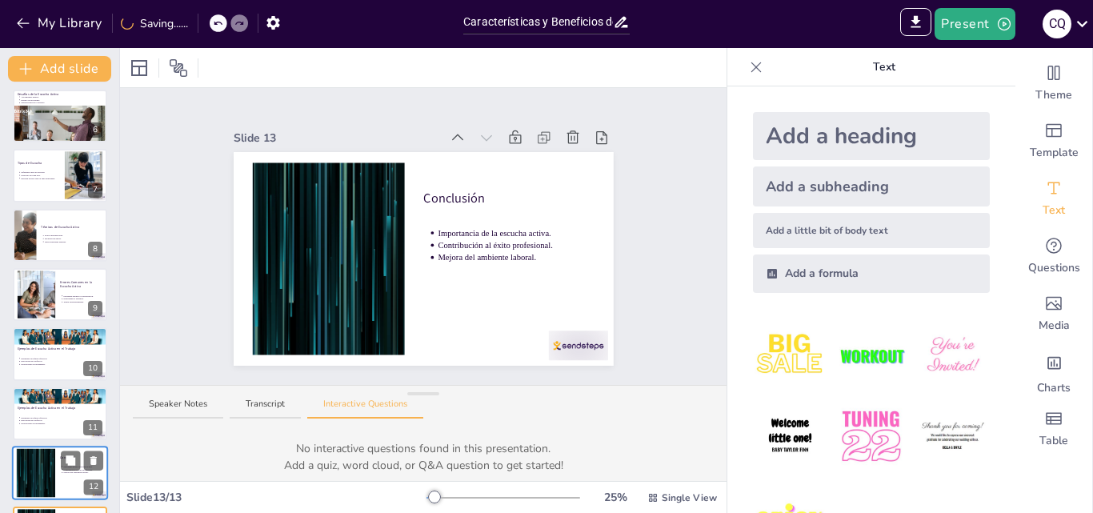
scroll to position [362, 0]
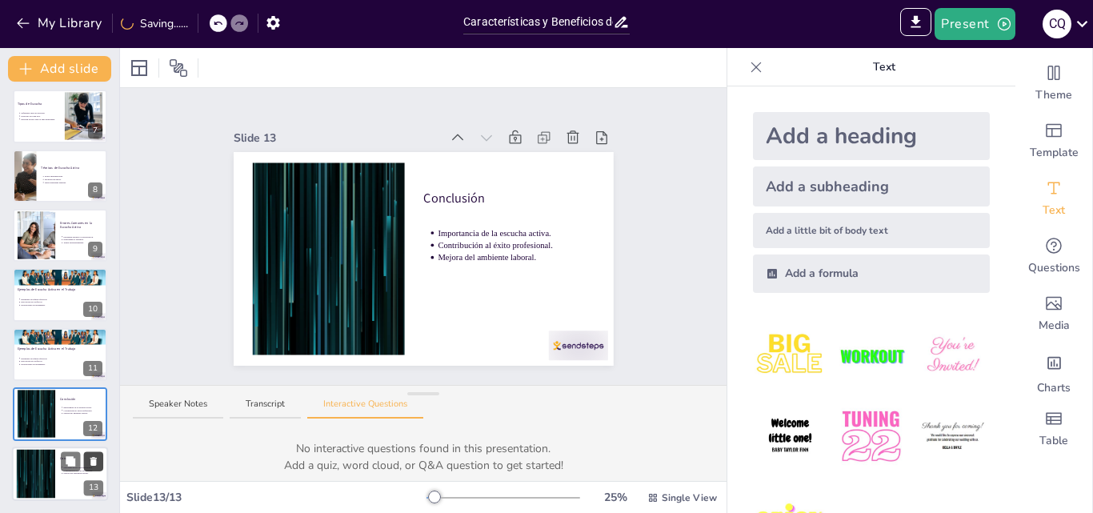
click at [97, 460] on icon at bounding box center [93, 460] width 11 height 11
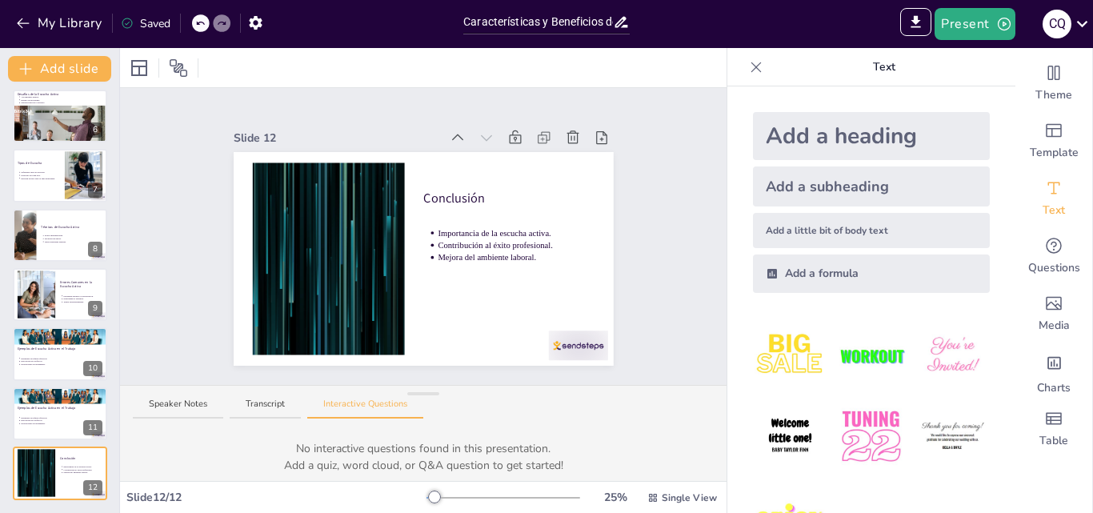
scroll to position [302, 0]
click at [101, 338] on button at bounding box center [93, 341] width 19 height 19
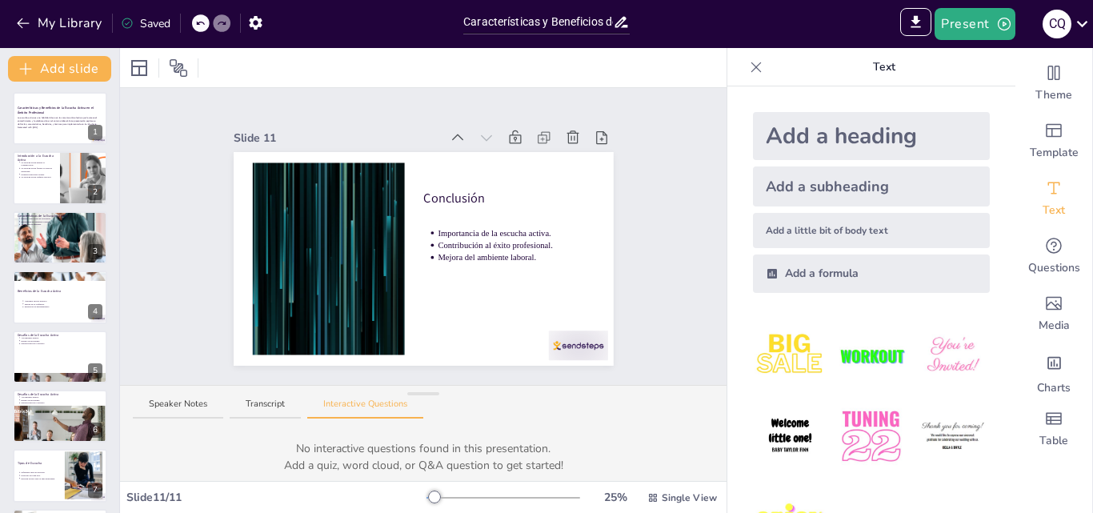
scroll to position [0, 0]
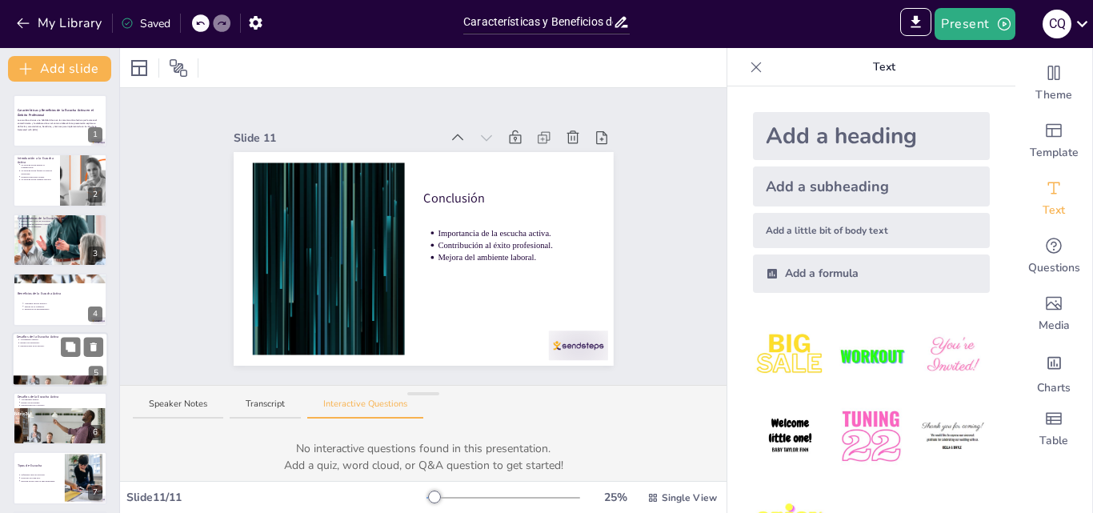
click at [60, 350] on div at bounding box center [60, 359] width 96 height 54
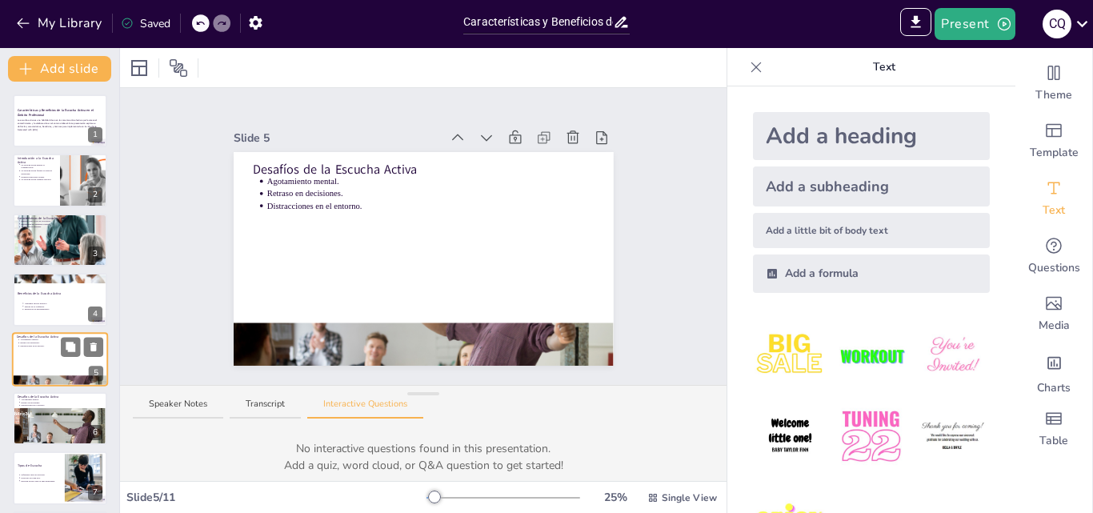
scroll to position [62, 0]
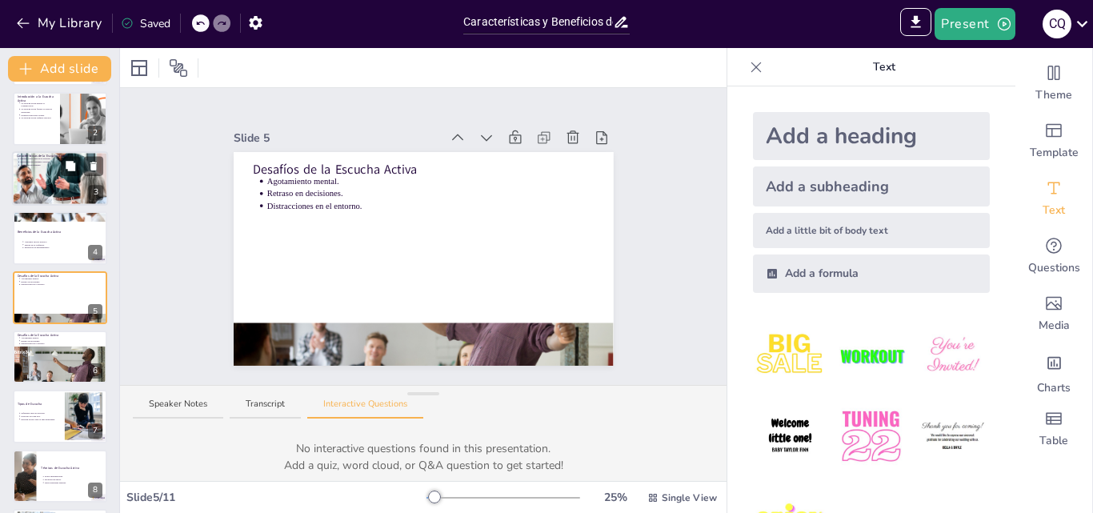
click at [45, 253] on div at bounding box center [60, 237] width 94 height 53
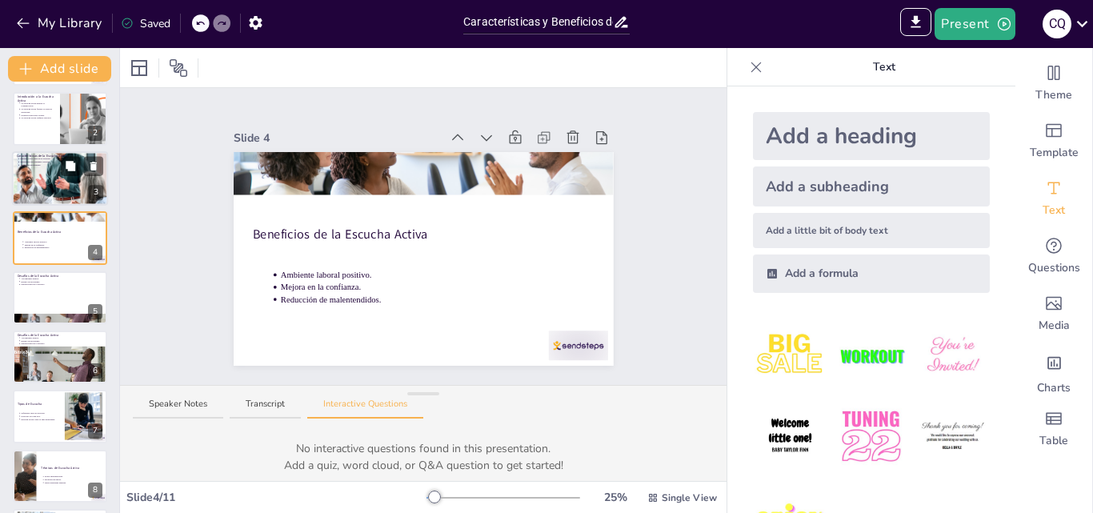
scroll to position [2, 0]
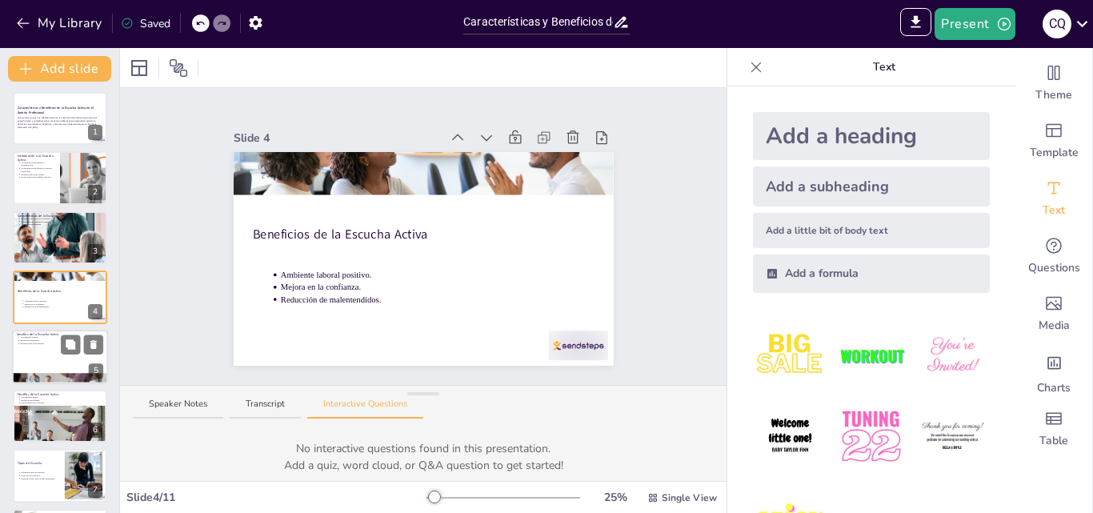
click at [28, 358] on div at bounding box center [60, 357] width 96 height 54
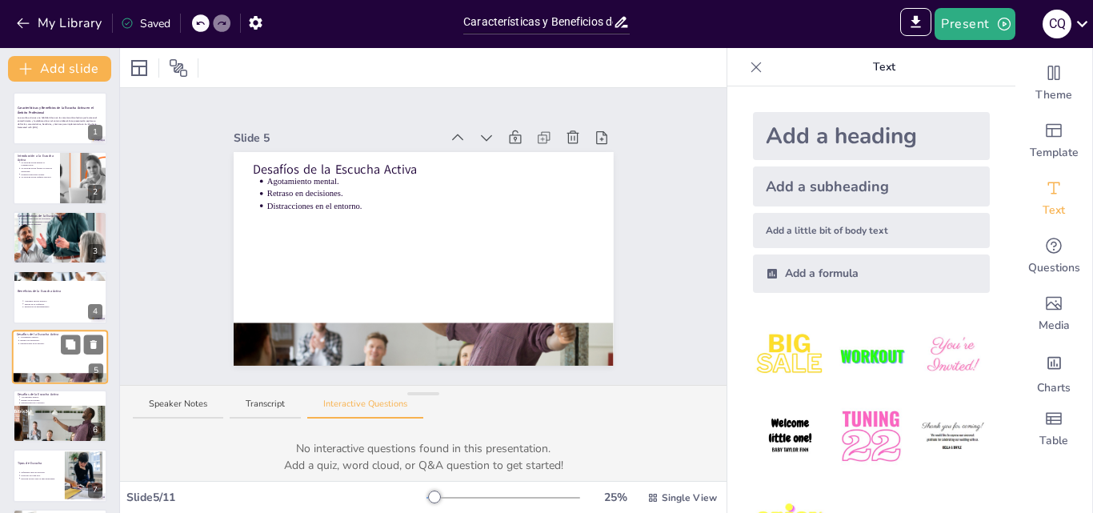
scroll to position [62, 0]
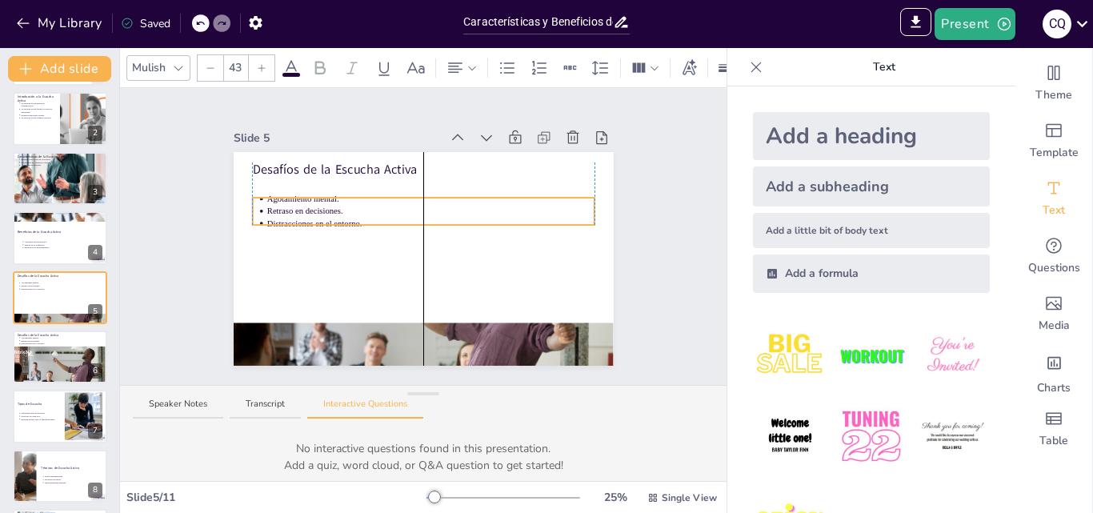
drag, startPoint x: 274, startPoint y: 194, endPoint x: 272, endPoint y: 211, distance: 17.8
click at [272, 218] on p "Distracciones en el entorno." at bounding box center [429, 224] width 327 height 12
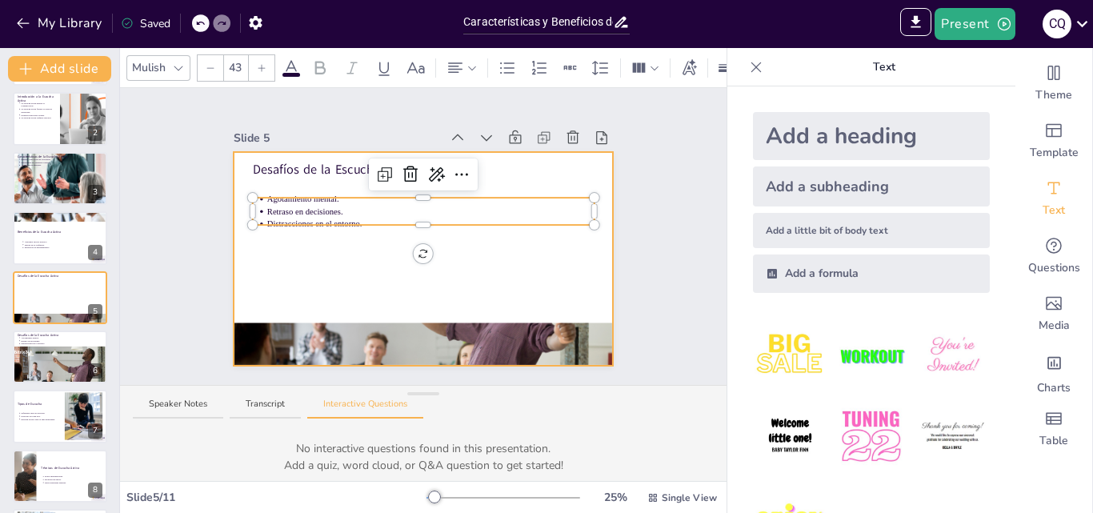
click at [349, 327] on div at bounding box center [424, 345] width 380 height 190
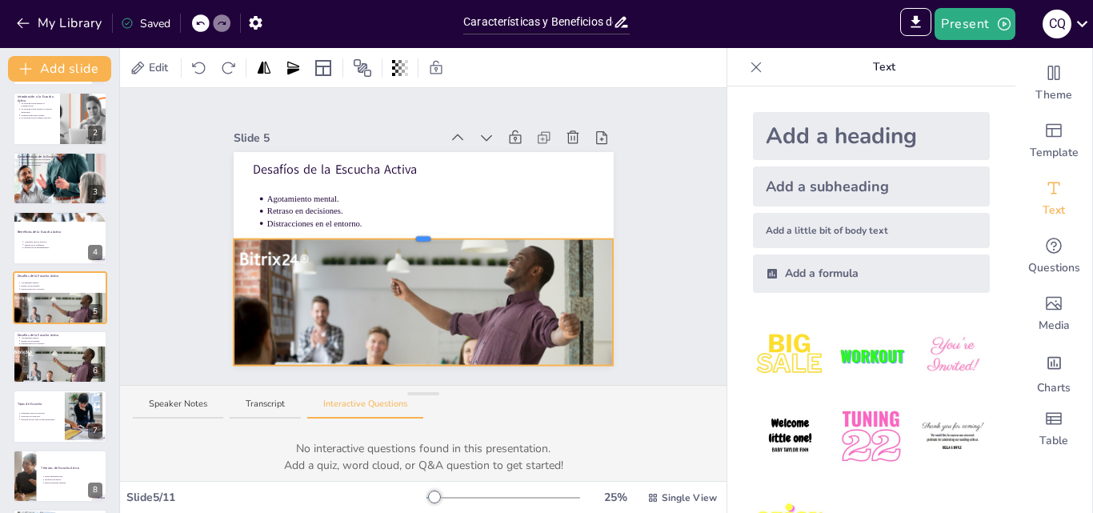
drag, startPoint x: 408, startPoint y: 315, endPoint x: 403, endPoint y: 231, distance: 84.1
click at [403, 231] on div "Desafíos de la Escucha Activa Agotamiento mental. Retraso en decisiones. Distra…" at bounding box center [424, 259] width 380 height 214
click at [50, 374] on div at bounding box center [62, 374] width 101 height 57
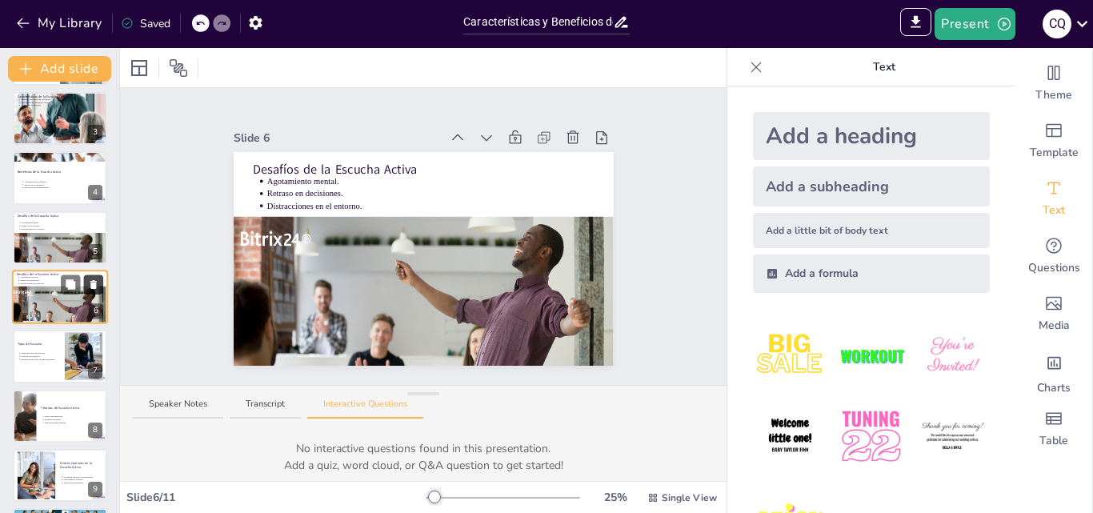
click at [98, 286] on icon at bounding box center [93, 283] width 11 height 11
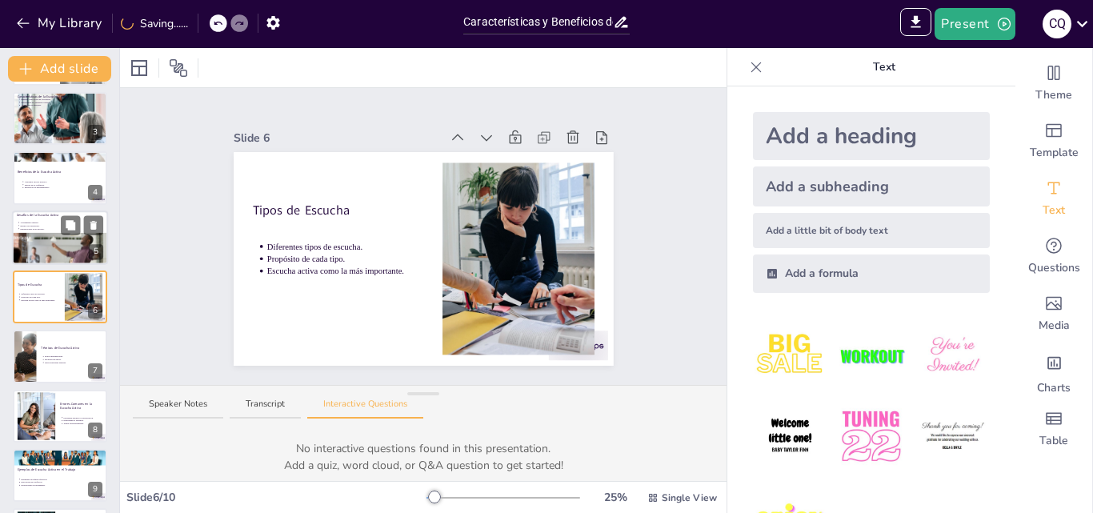
click at [53, 254] on div at bounding box center [61, 257] width 98 height 50
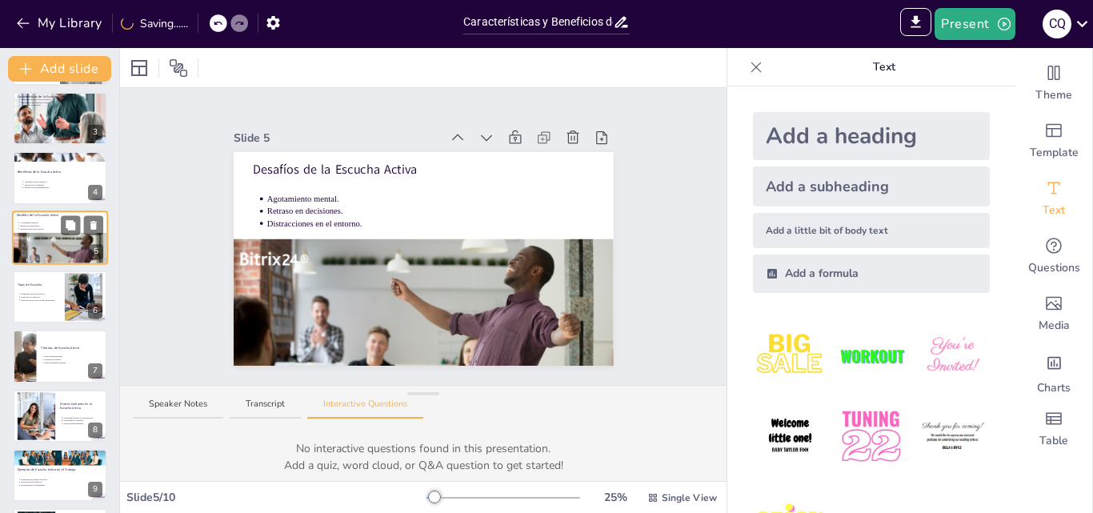
scroll to position [62, 0]
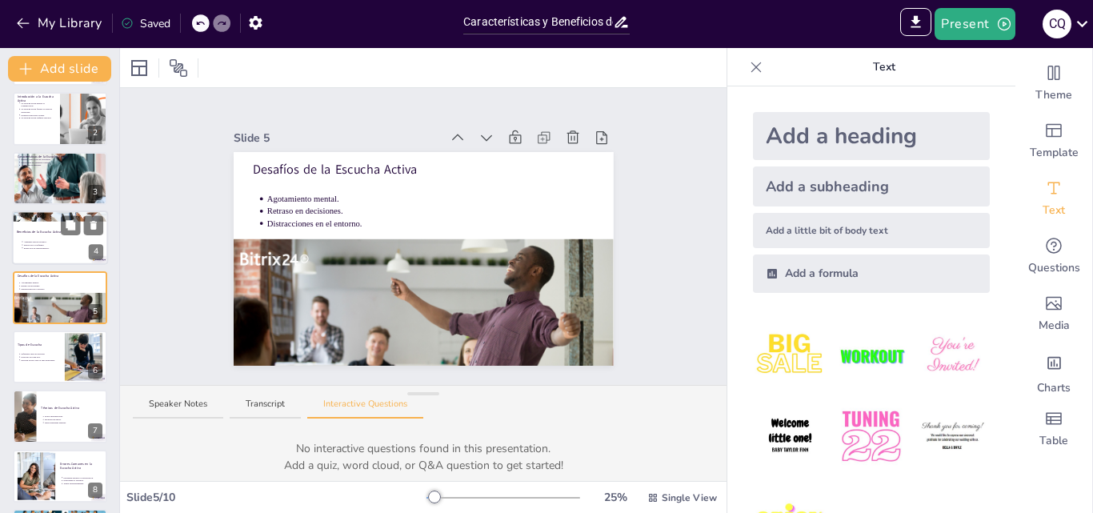
click at [30, 236] on div at bounding box center [60, 237] width 96 height 54
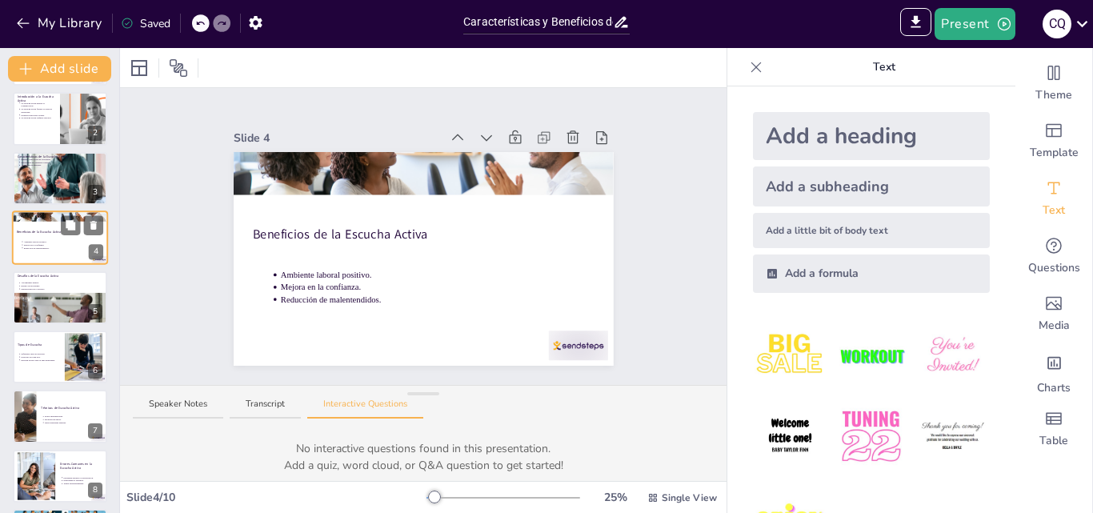
scroll to position [2, 0]
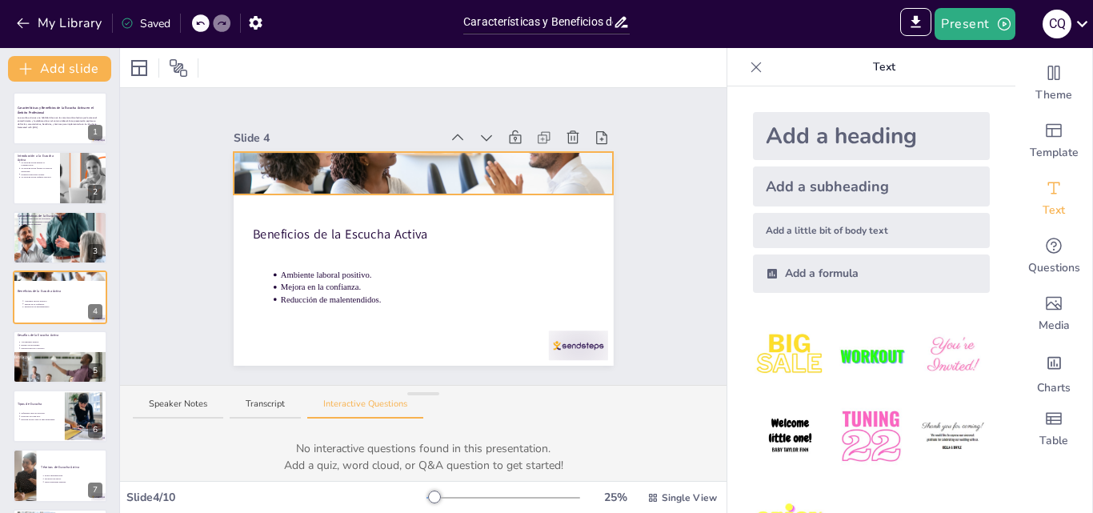
click at [374, 186] on div "Beneficios de la Escucha Activa Ambiente laboral positivo. Mejora en la confian…" at bounding box center [424, 259] width 380 height 214
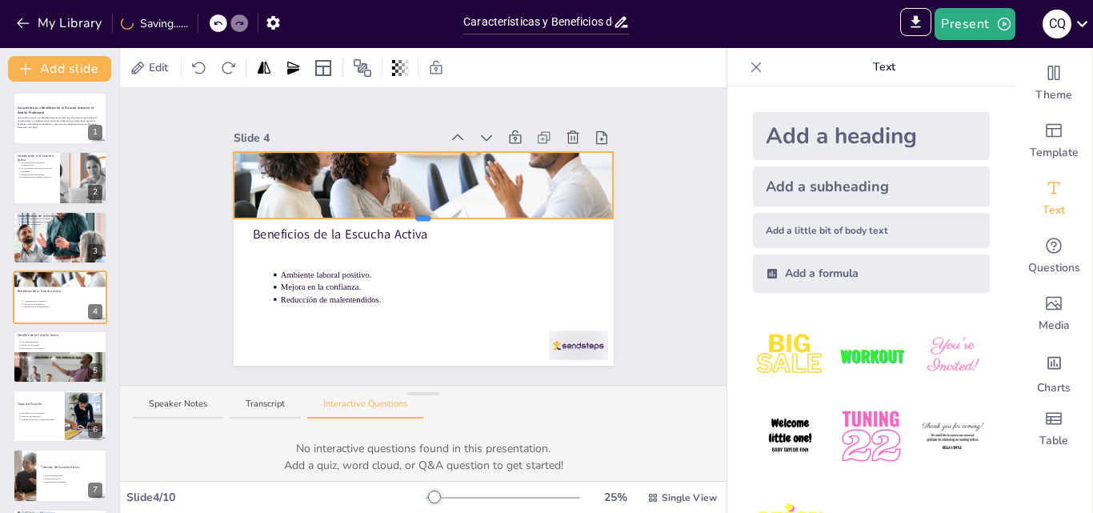
drag, startPoint x: 410, startPoint y: 190, endPoint x: 421, endPoint y: 214, distance: 25.4
click at [421, 214] on div "Beneficios de la Escucha Activa Ambiente laboral positivo. Mejora en la confian…" at bounding box center [424, 259] width 380 height 214
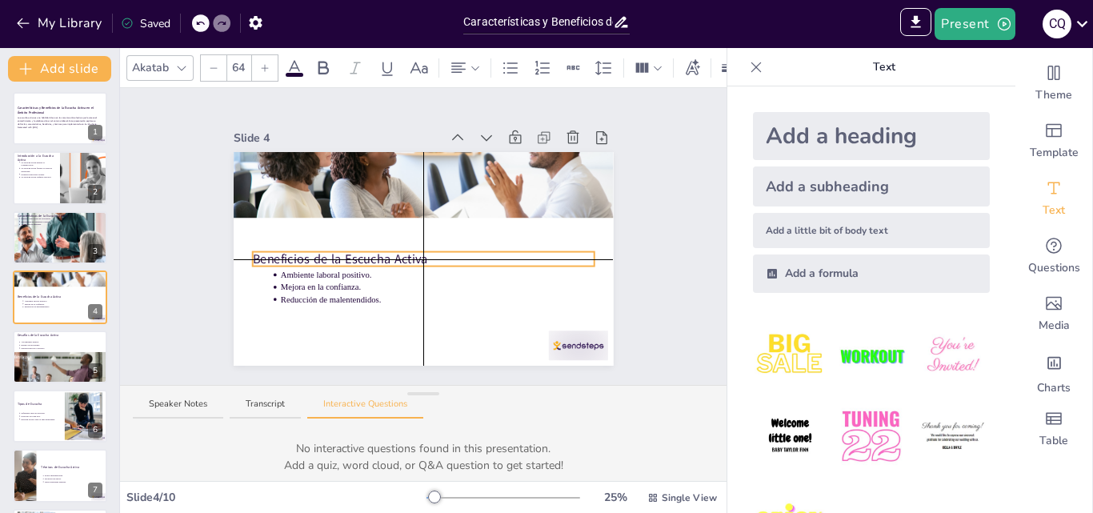
click at [376, 250] on p "Beneficios de la Escucha Activa" at bounding box center [423, 259] width 342 height 18
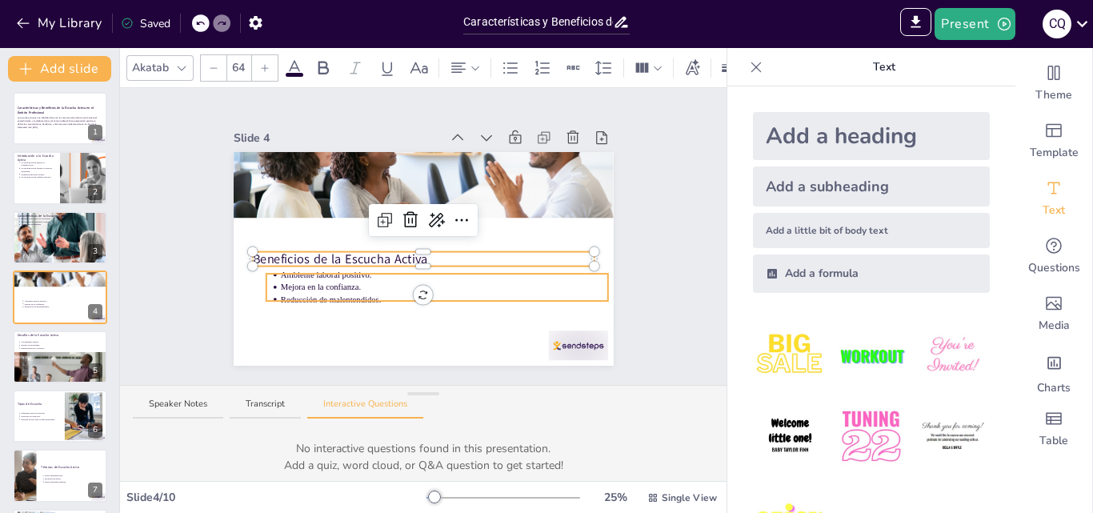
click at [426, 302] on div at bounding box center [424, 259] width 380 height 214
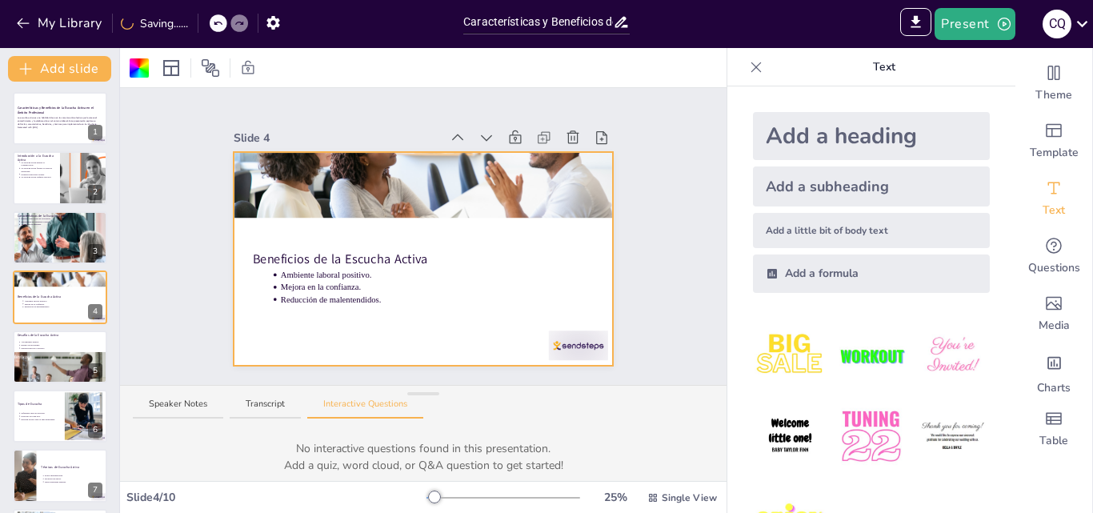
click at [303, 203] on div at bounding box center [424, 173] width 380 height 254
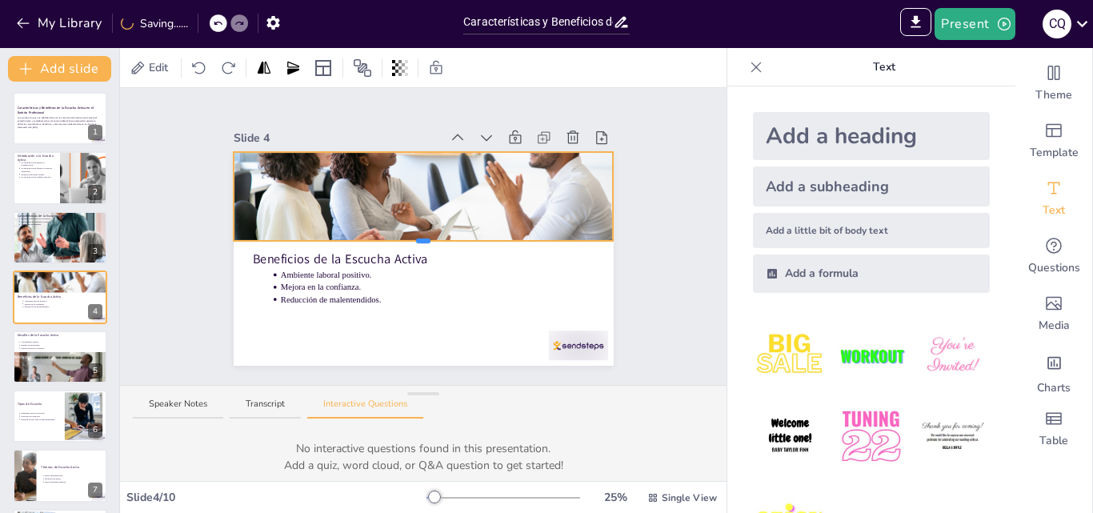
drag, startPoint x: 409, startPoint y: 213, endPoint x: 410, endPoint y: 236, distance: 23.2
click at [416, 238] on div at bounding box center [423, 240] width 14 height 5
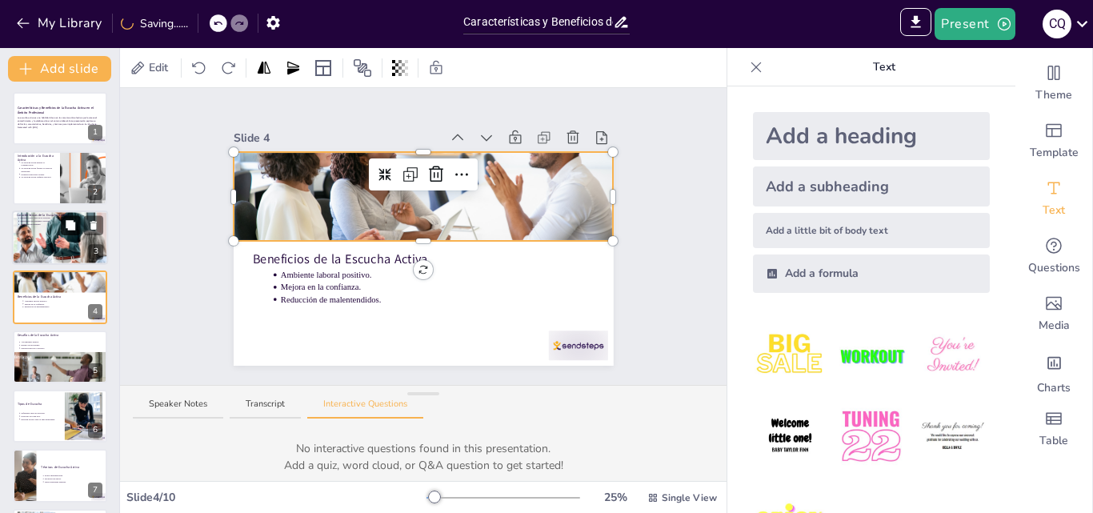
click at [65, 221] on icon at bounding box center [70, 224] width 11 height 11
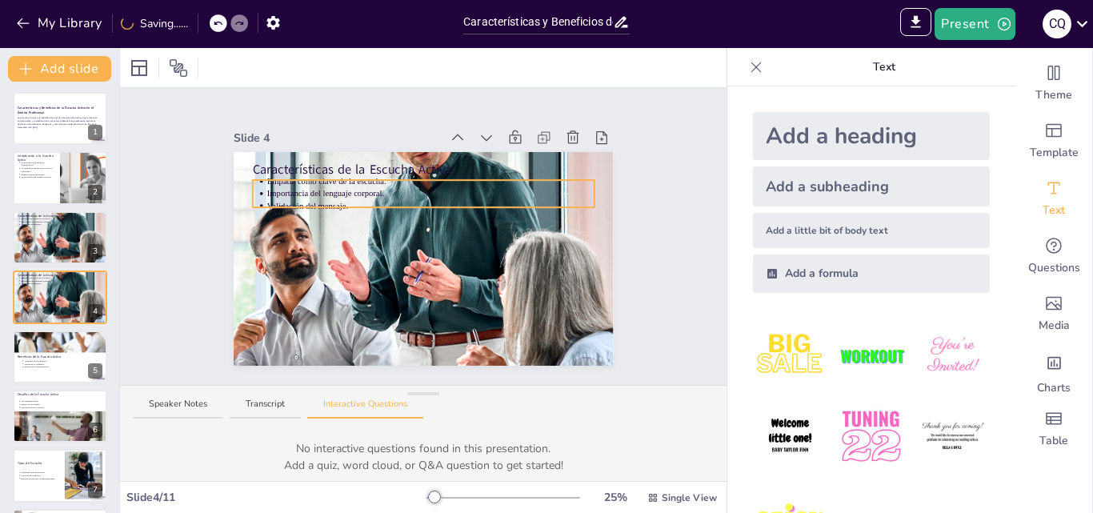
click at [383, 189] on p "Importancia del lenguaje corporal." at bounding box center [429, 194] width 327 height 12
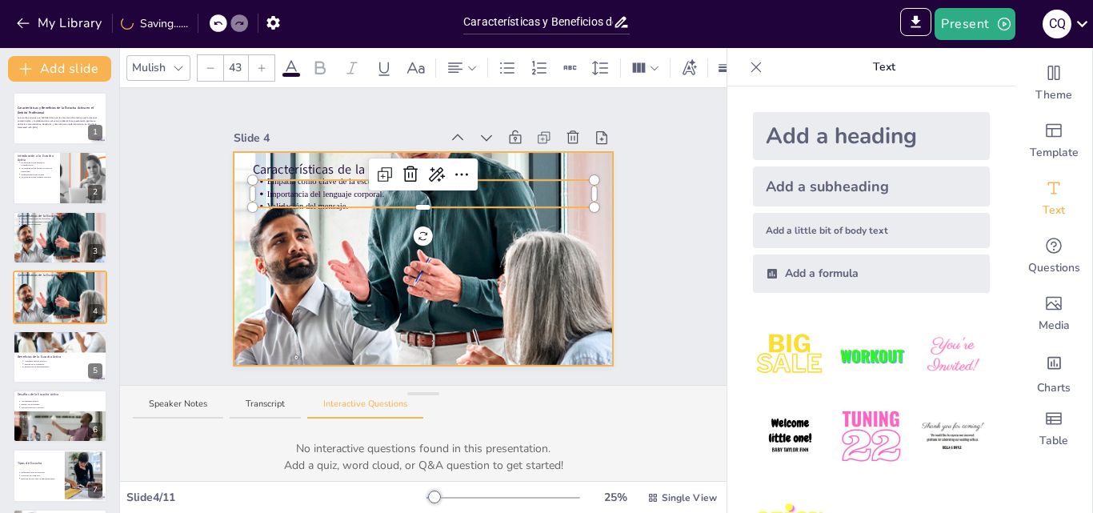
click at [457, 231] on div at bounding box center [424, 259] width 380 height 456
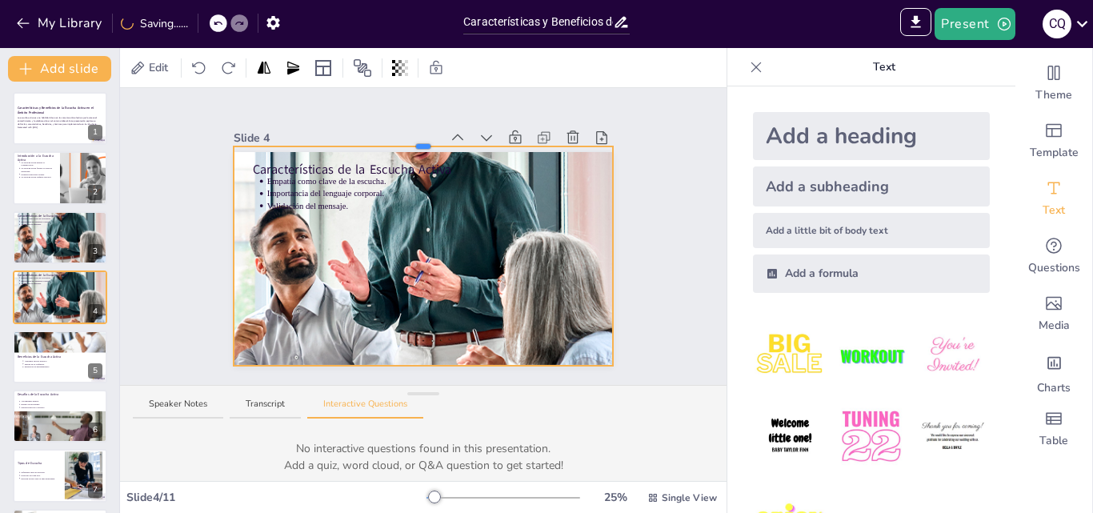
click at [416, 144] on div at bounding box center [423, 146] width 14 height 5
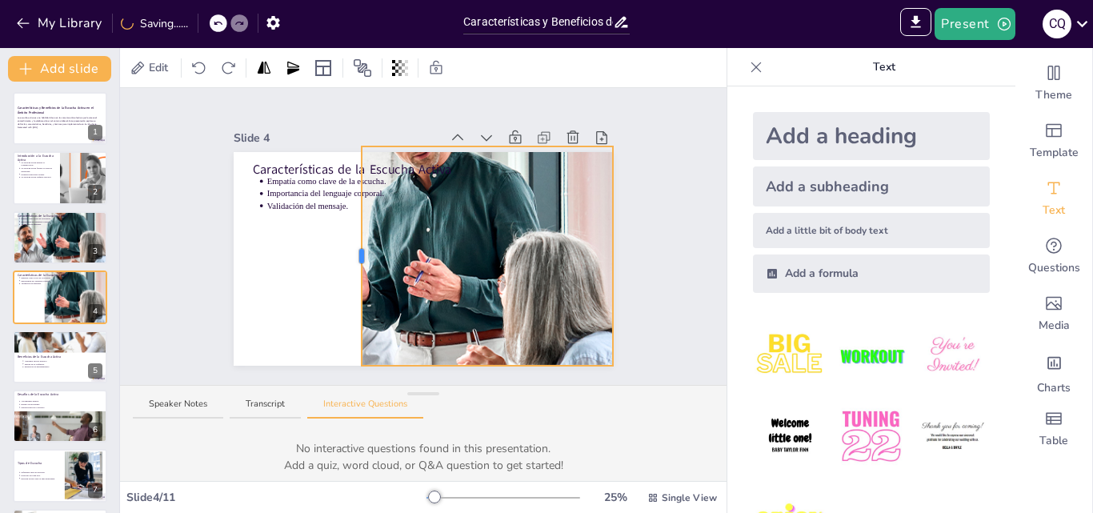
drag, startPoint x: 218, startPoint y: 252, endPoint x: 346, endPoint y: 253, distance: 128.0
click at [359, 253] on div at bounding box center [361, 256] width 5 height 14
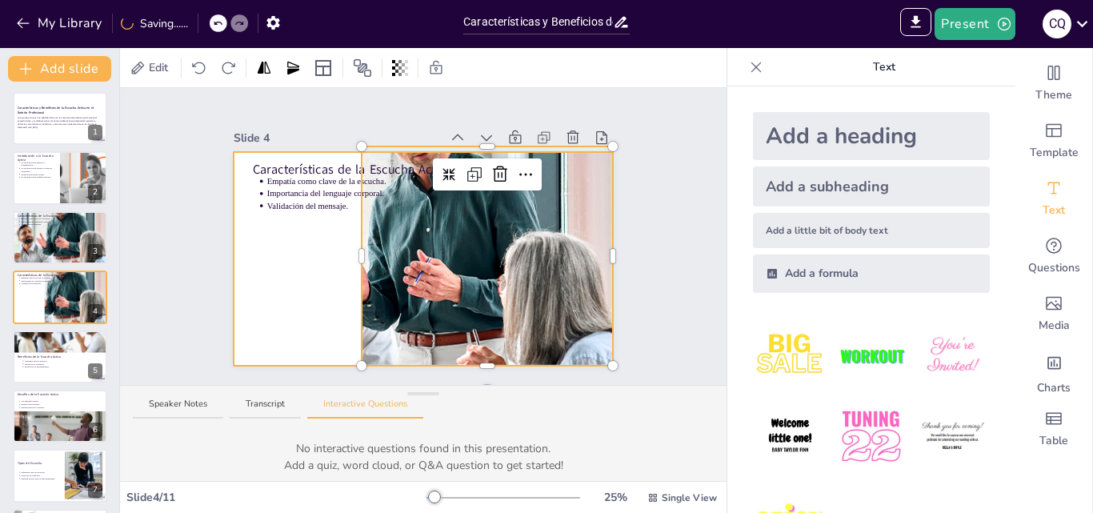
click at [299, 175] on p "Empatía como clave de la escucha." at bounding box center [429, 181] width 327 height 12
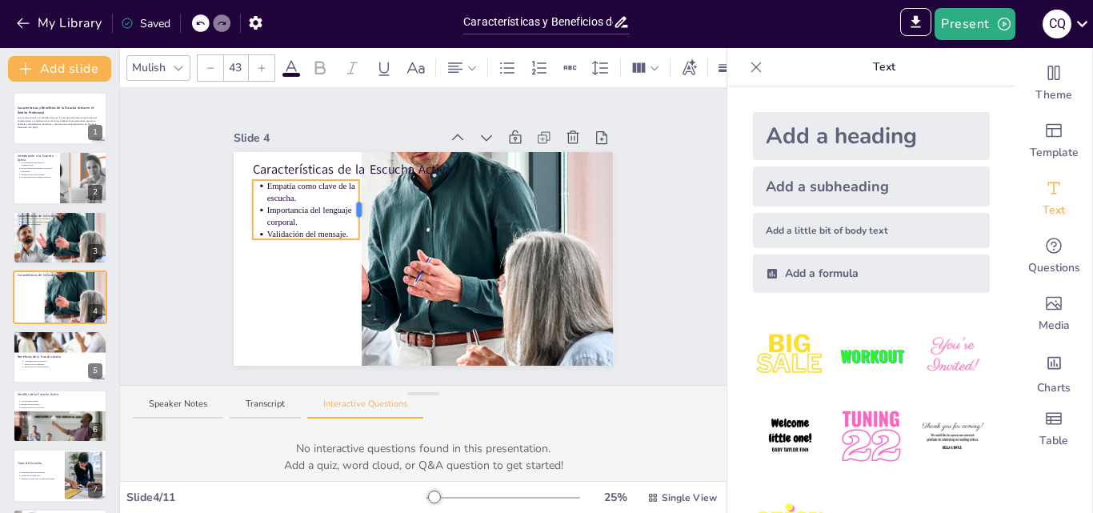
drag, startPoint x: 584, startPoint y: 187, endPoint x: 330, endPoint y: 207, distance: 255.2
click at [357, 202] on div at bounding box center [359, 209] width 5 height 14
click at [294, 234] on div at bounding box center [303, 237] width 102 height 6
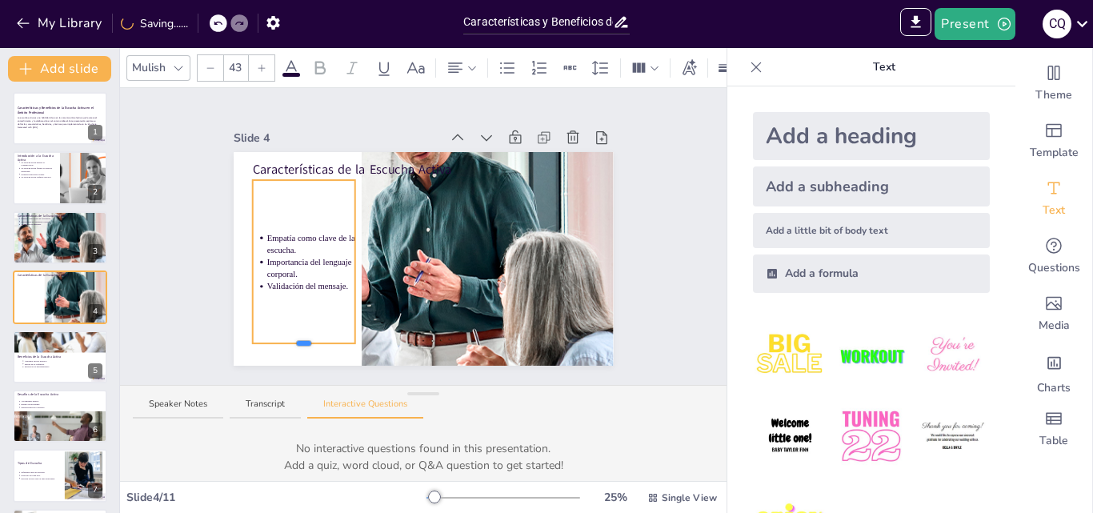
drag, startPoint x: 295, startPoint y: 235, endPoint x: 316, endPoint y: 339, distance: 106.1
click at [316, 339] on div "Características de la Escucha Activa Empatía como clave de la escucha. Importan…" at bounding box center [424, 259] width 380 height 214
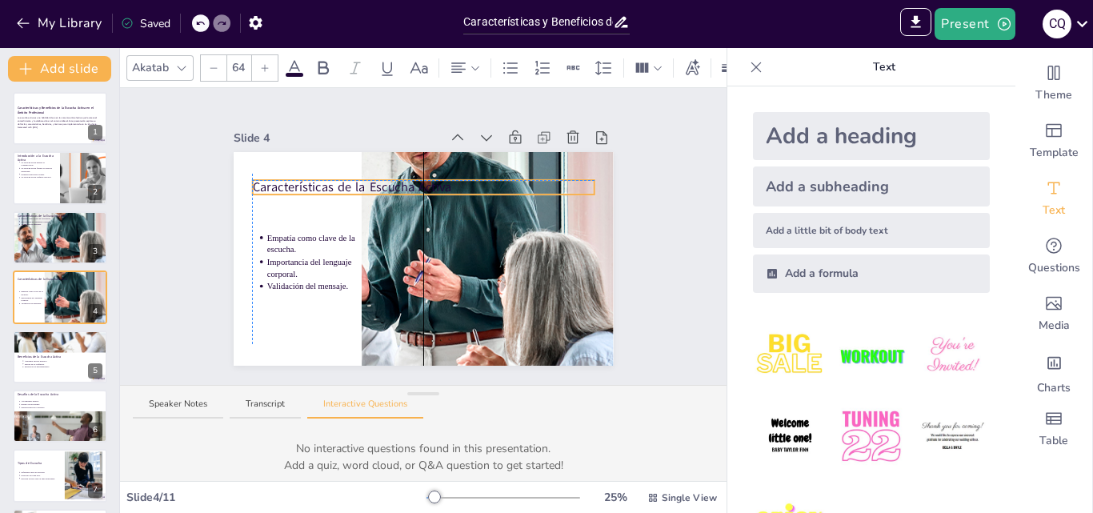
drag, startPoint x: 302, startPoint y: 166, endPoint x: 302, endPoint y: 178, distance: 11.2
click at [302, 152] on div "Características de la Escucha Activa Empatía como clave de la escucha. Importan…" at bounding box center [424, 152] width 380 height 0
click at [336, 180] on div at bounding box center [423, 183] width 342 height 6
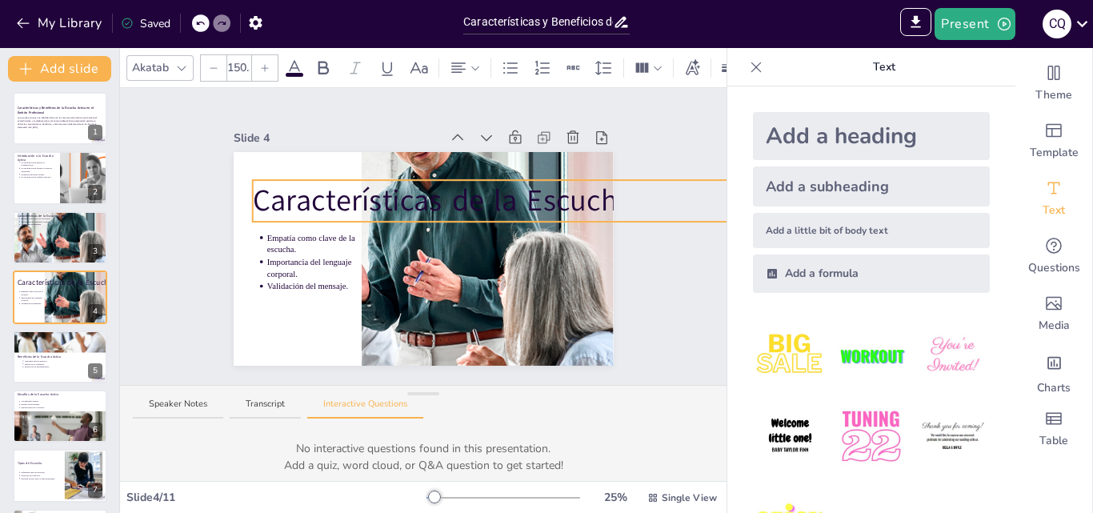
drag, startPoint x: 582, startPoint y: 182, endPoint x: 322, endPoint y: 202, distance: 261.5
click at [322, 202] on div "Características de la Escucha Activa Empatía como clave de la escucha. Importan…" at bounding box center [424, 259] width 380 height 214
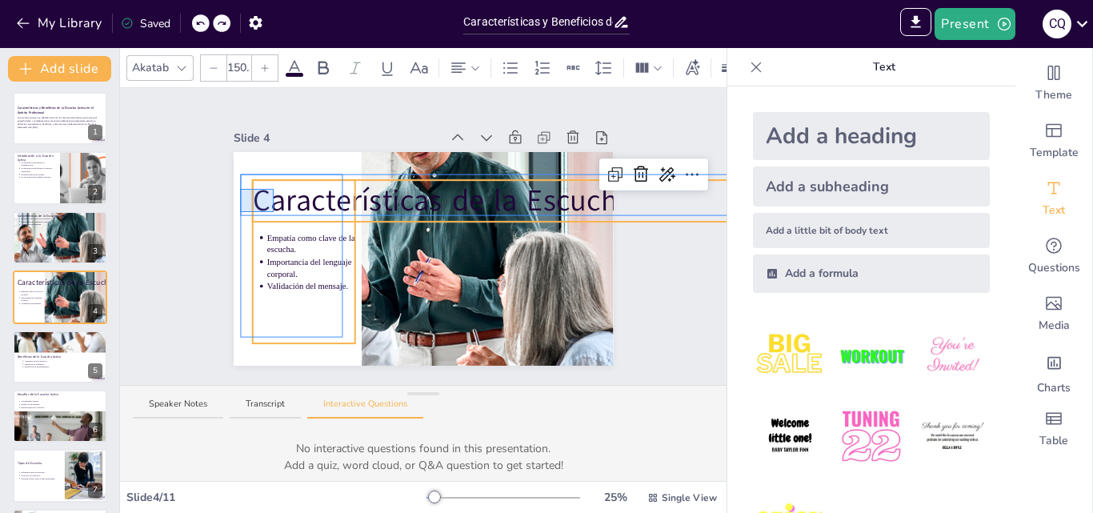
drag, startPoint x: 251, startPoint y: 209, endPoint x: 274, endPoint y: 189, distance: 30.0
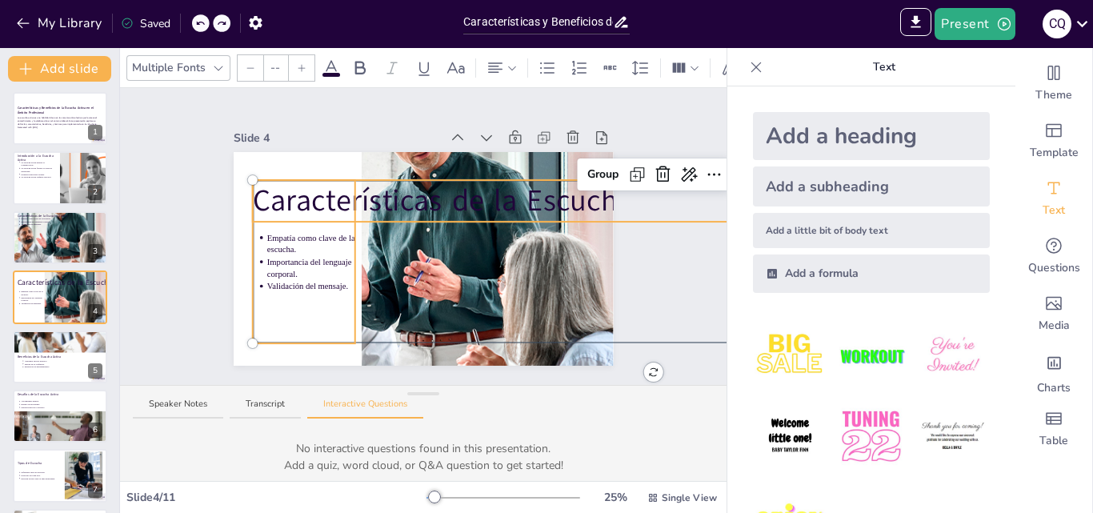
click at [367, 198] on span "Características de la Escucha Activa" at bounding box center [485, 201] width 467 height 41
type input "150.3"
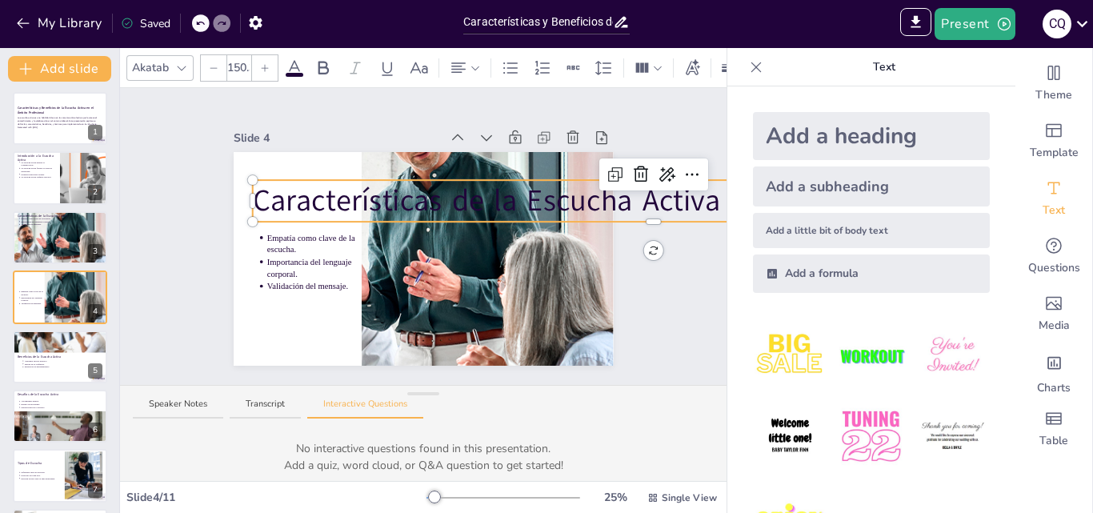
click at [201, 23] on icon at bounding box center [200, 23] width 10 height 10
click at [202, 26] on icon at bounding box center [200, 23] width 10 height 10
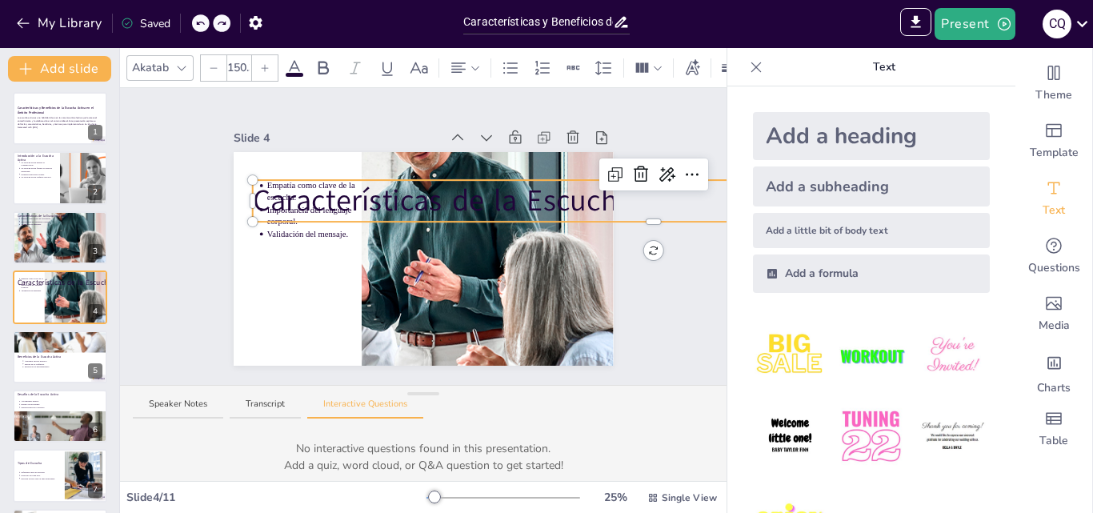
click at [205, 26] on icon at bounding box center [200, 23] width 10 height 10
click at [195, 23] on div at bounding box center [201, 23] width 18 height 18
